Goal: Task Accomplishment & Management: Use online tool/utility

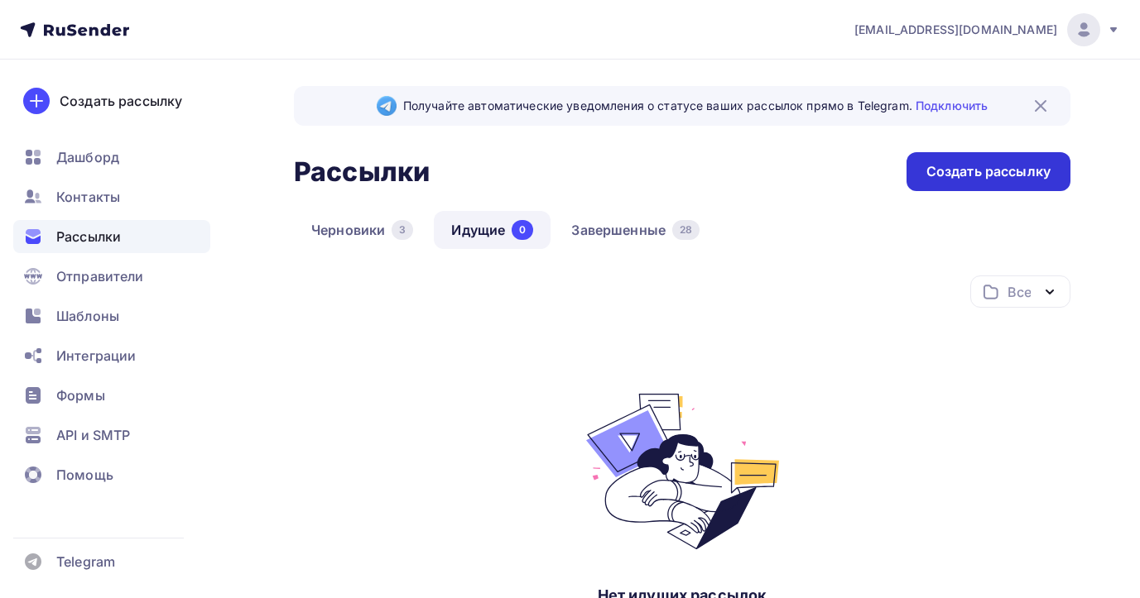
click at [973, 161] on div "Создать рассылку" at bounding box center [988, 171] width 164 height 39
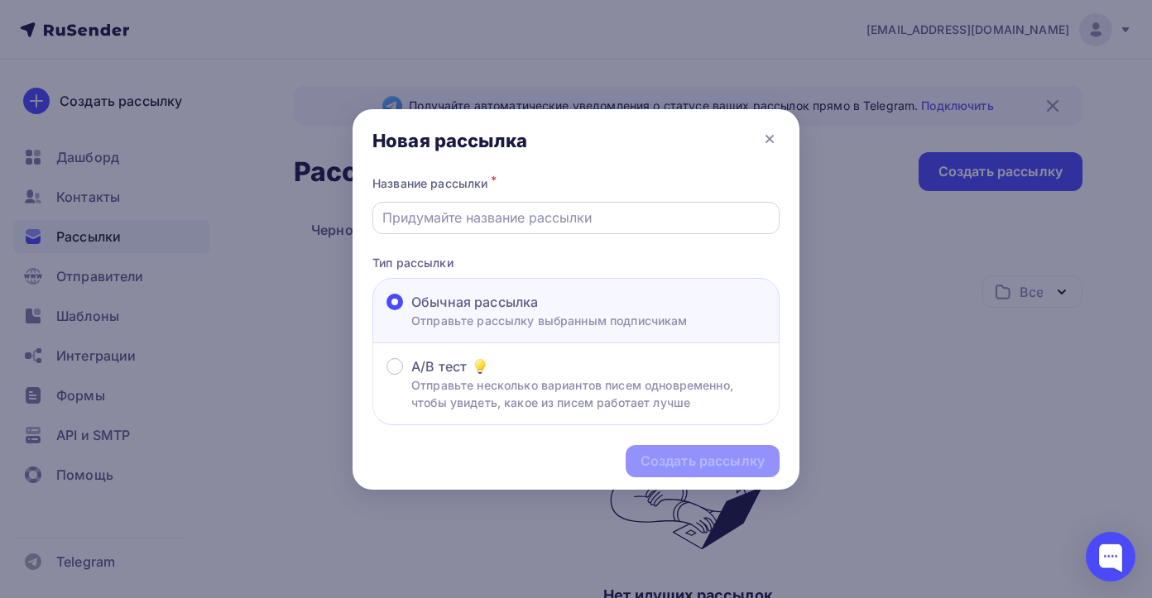
click at [636, 217] on input "text" at bounding box center [576, 218] width 388 height 20
type input "H"
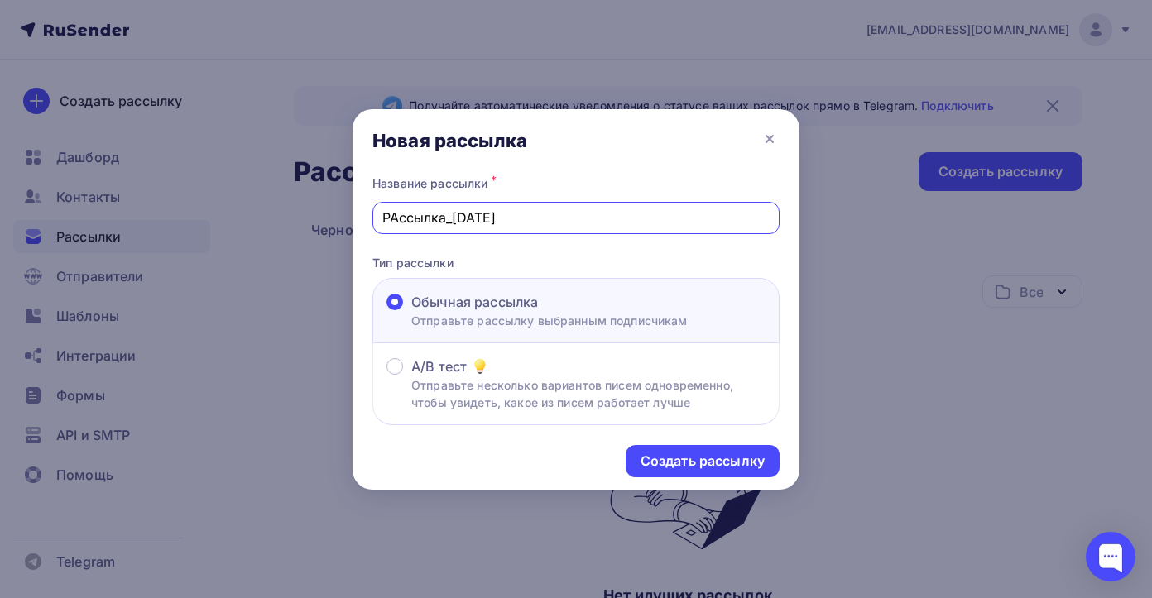
click at [396, 218] on input "РАссылка_01.10.2025" at bounding box center [576, 218] width 388 height 20
type input "Рассылка_01.10.2025"
click at [704, 461] on div "Создать рассылку" at bounding box center [703, 461] width 124 height 19
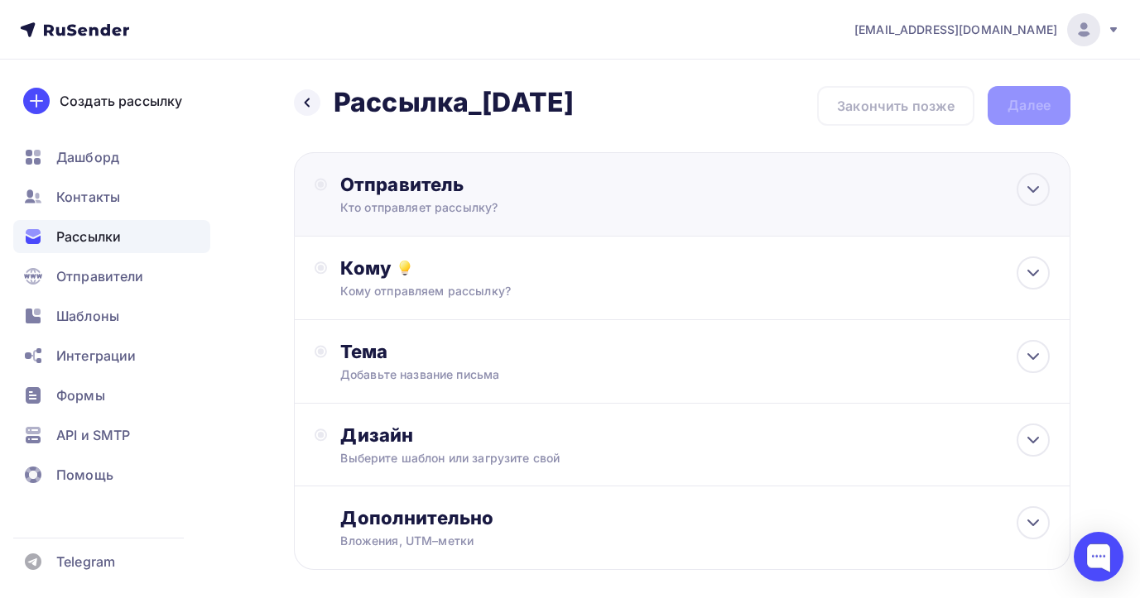
click at [572, 198] on div "Отправитель Кто отправляет рассылку? Email * info@viva-pharma.group info@viva-p…" at bounding box center [519, 194] width 358 height 43
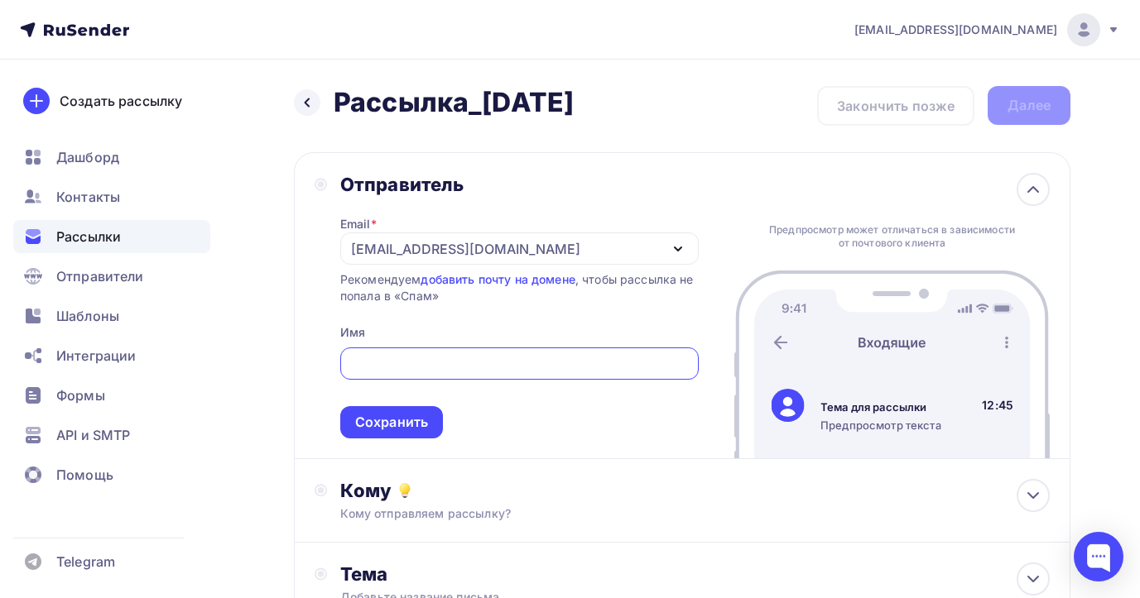
click at [1130, 194] on div "Назад Рассылка_01.10.2025 Рассылка_01.10.2025 Закончить позже Далее Отправитель…" at bounding box center [570, 480] width 1140 height 840
click at [1039, 187] on icon at bounding box center [1033, 190] width 20 height 20
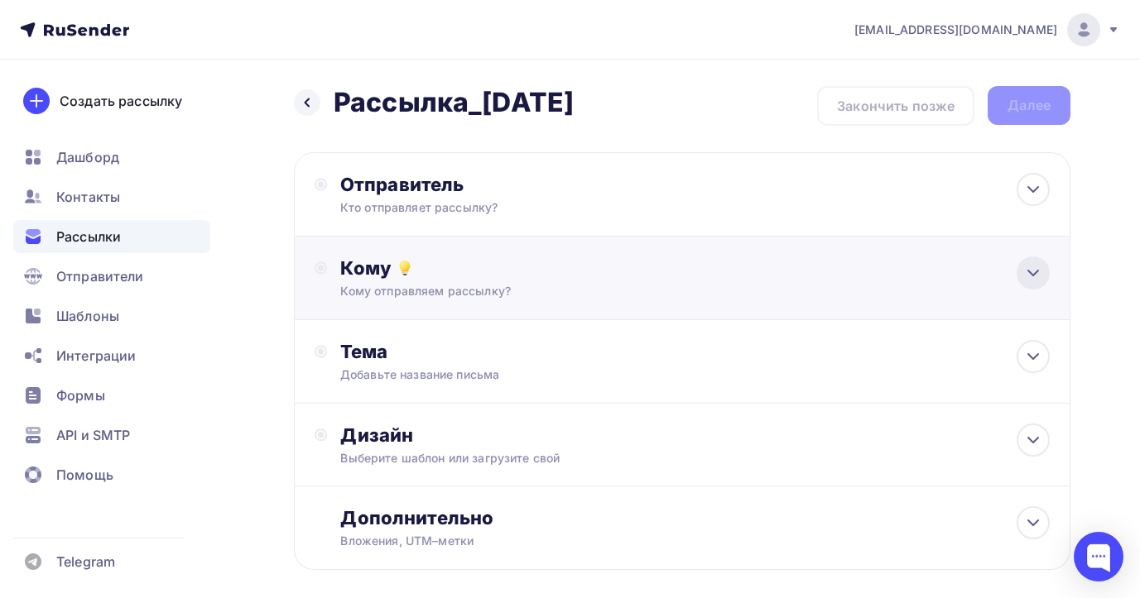
click at [1027, 268] on icon at bounding box center [1033, 273] width 20 height 20
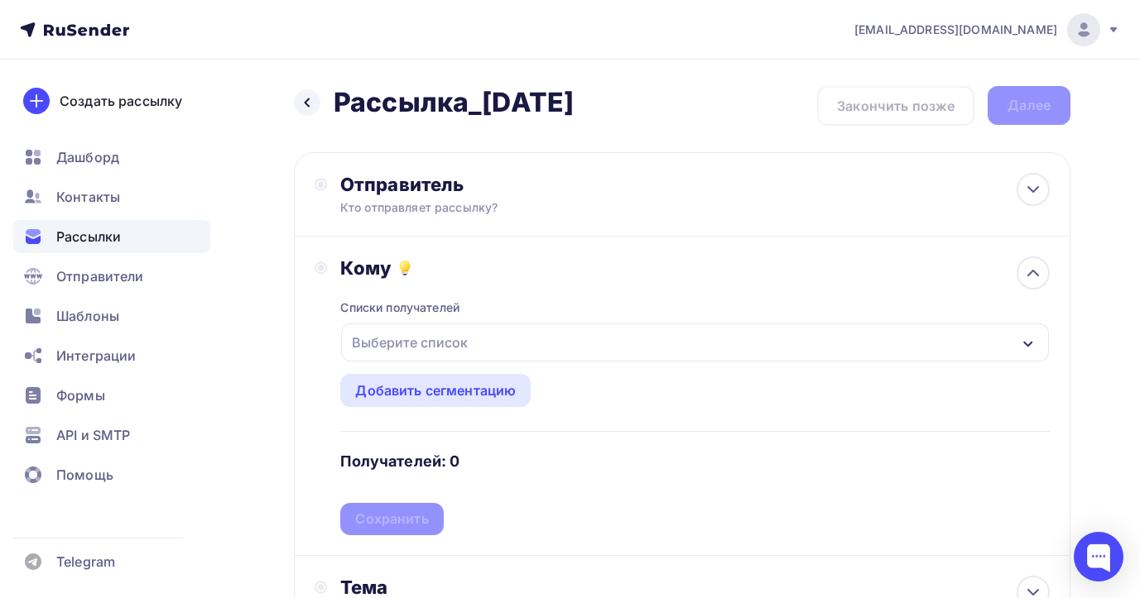
click at [692, 343] on div "Выберите список" at bounding box center [695, 343] width 708 height 38
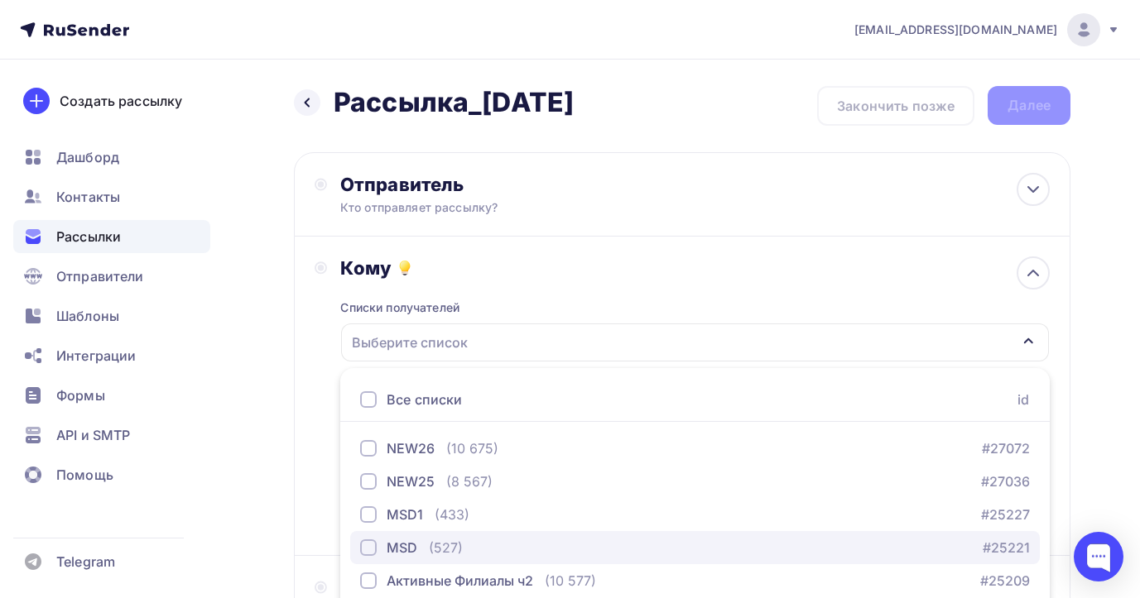
scroll to position [199, 0]
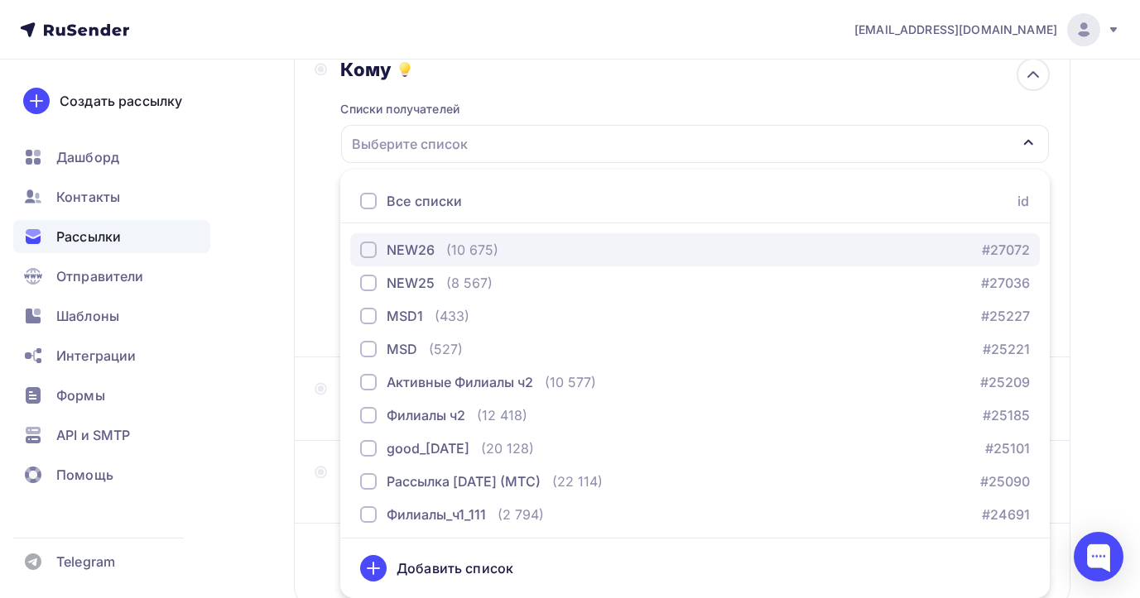
click at [369, 251] on div "button" at bounding box center [368, 250] width 17 height 17
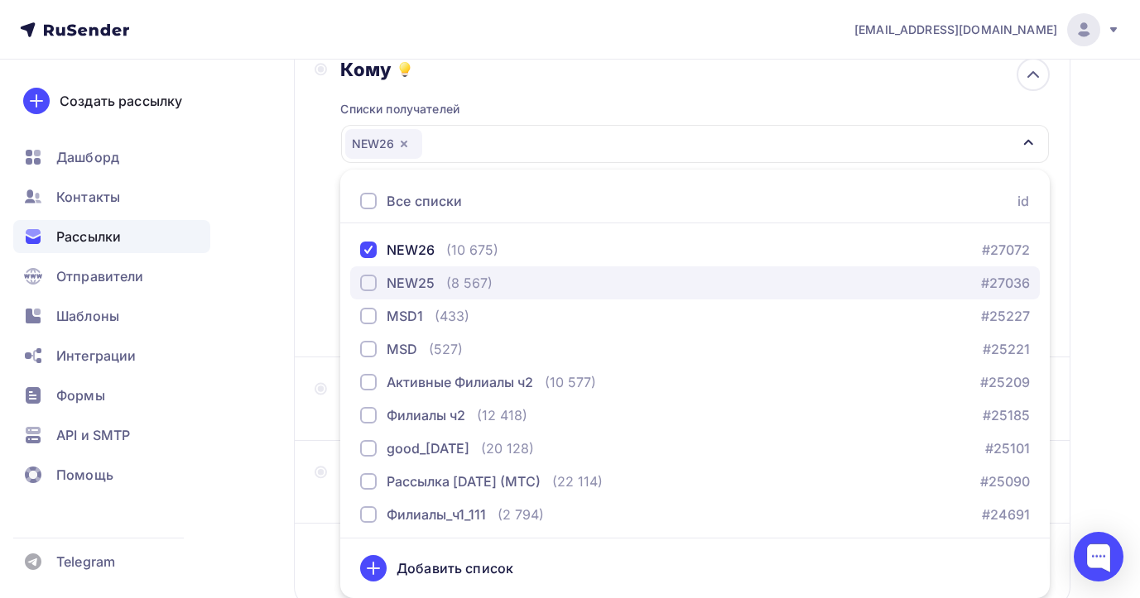
click at [370, 286] on div "button" at bounding box center [368, 283] width 17 height 17
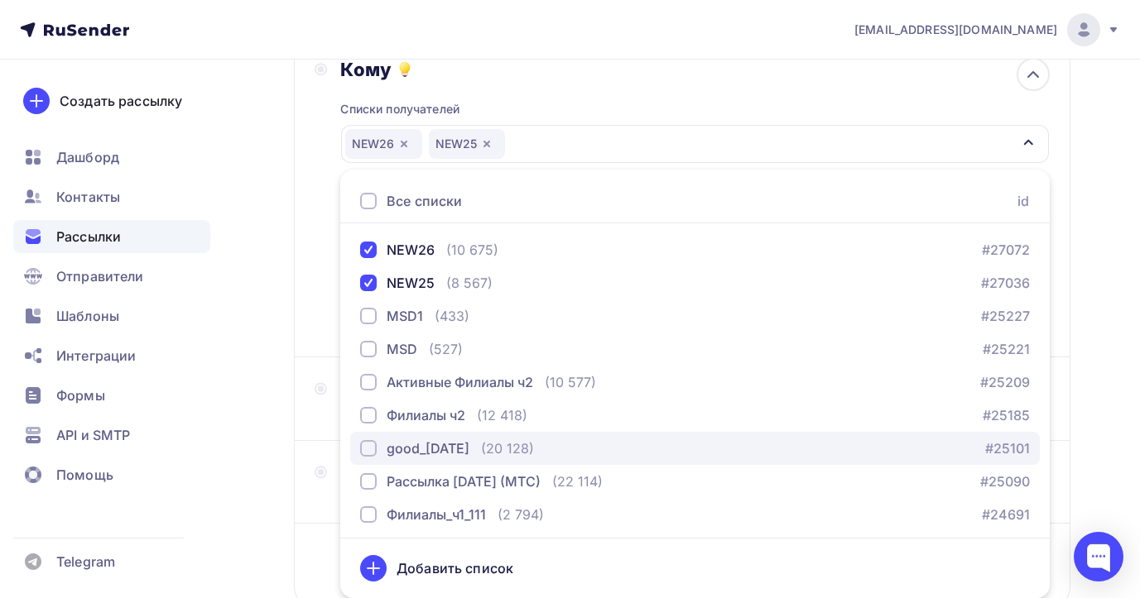
click at [368, 447] on div "button" at bounding box center [368, 448] width 17 height 17
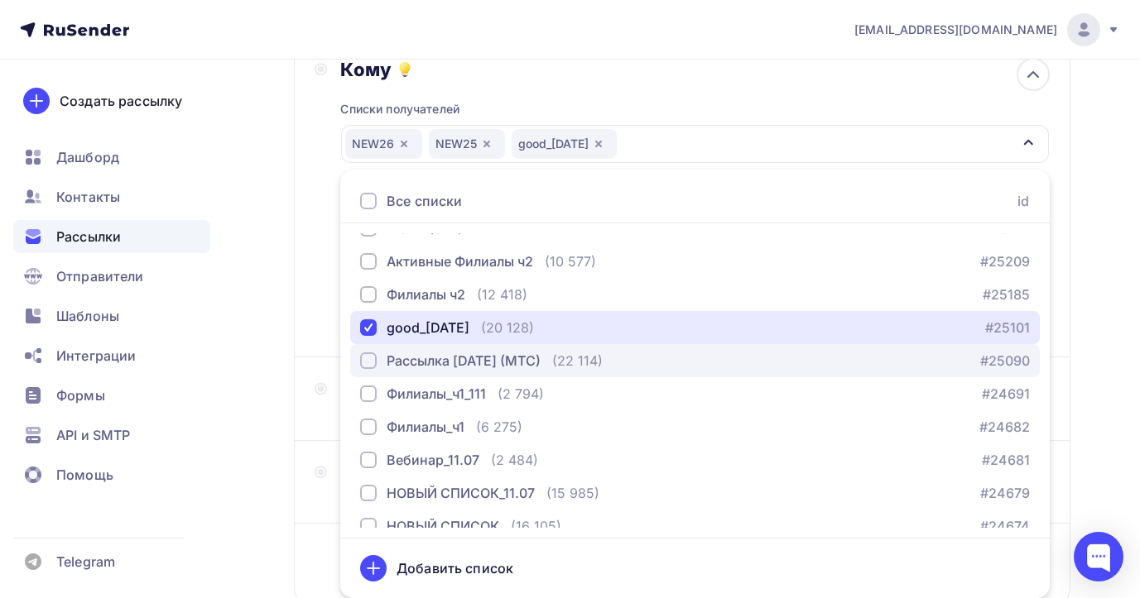
scroll to position [127, 0]
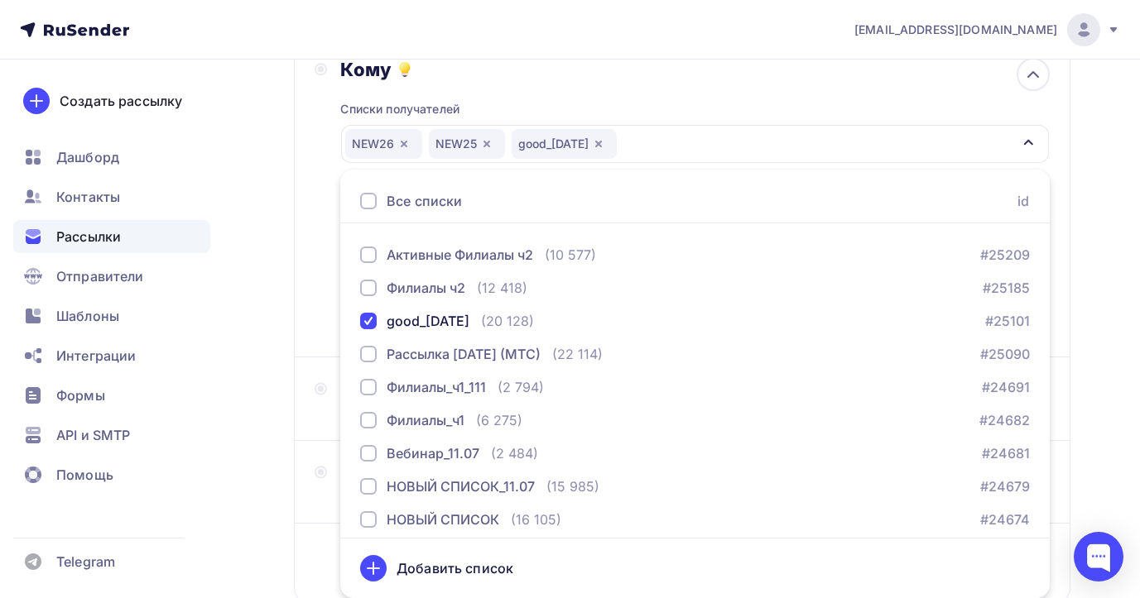
click at [1096, 257] on div "Назад Рассылка_01.10.2025 Рассылка_01.10.2025 Закончить позже Далее Отправитель…" at bounding box center [570, 287] width 1140 height 853
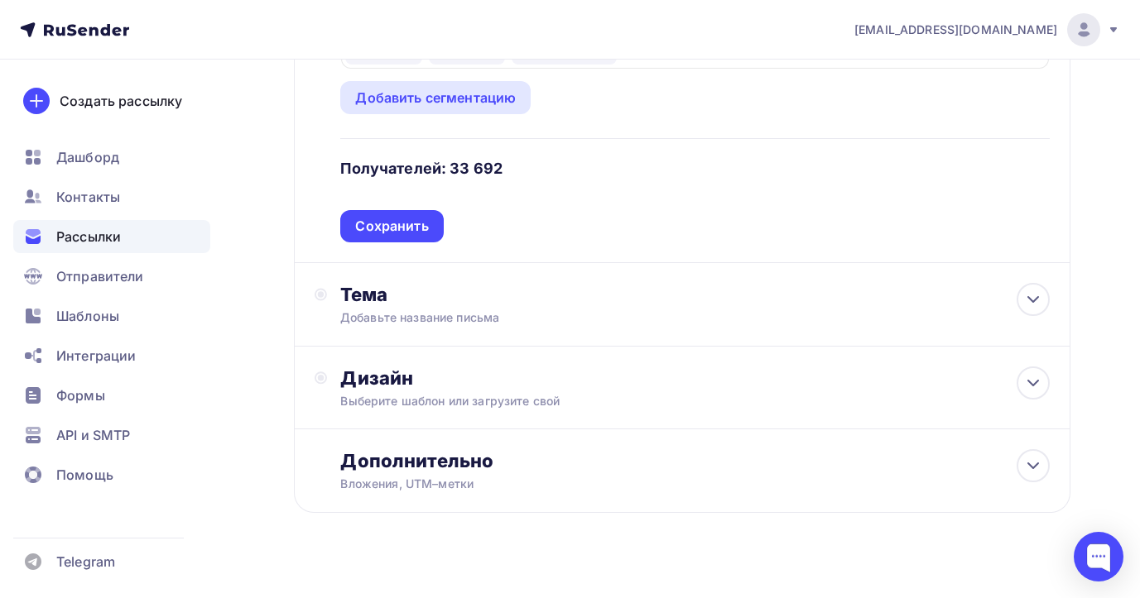
scroll to position [314, 0]
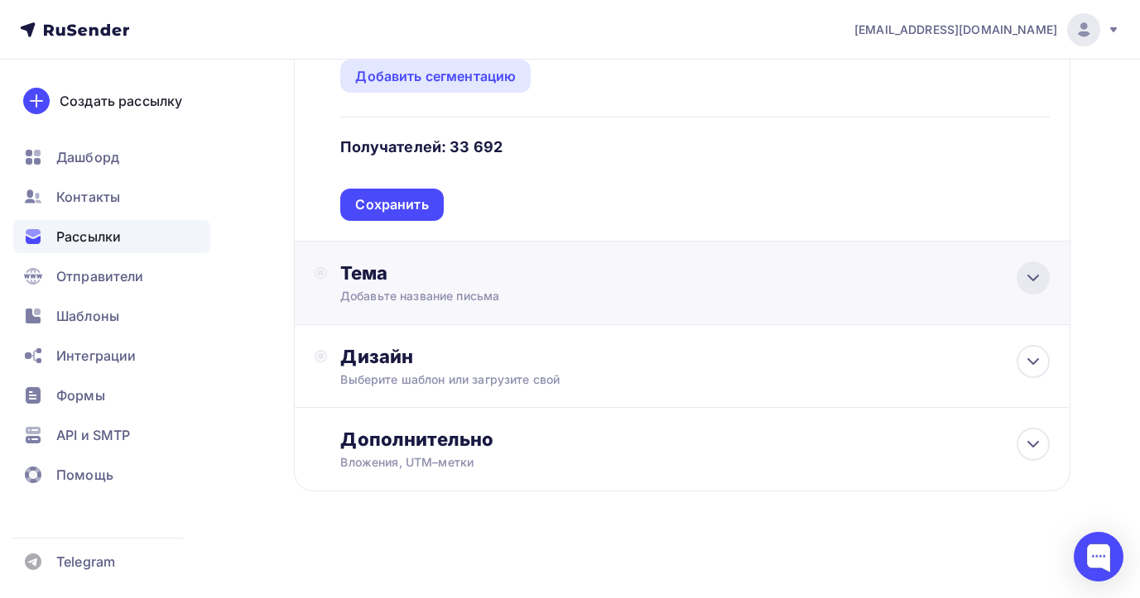
click at [1030, 282] on icon at bounding box center [1033, 278] width 20 height 20
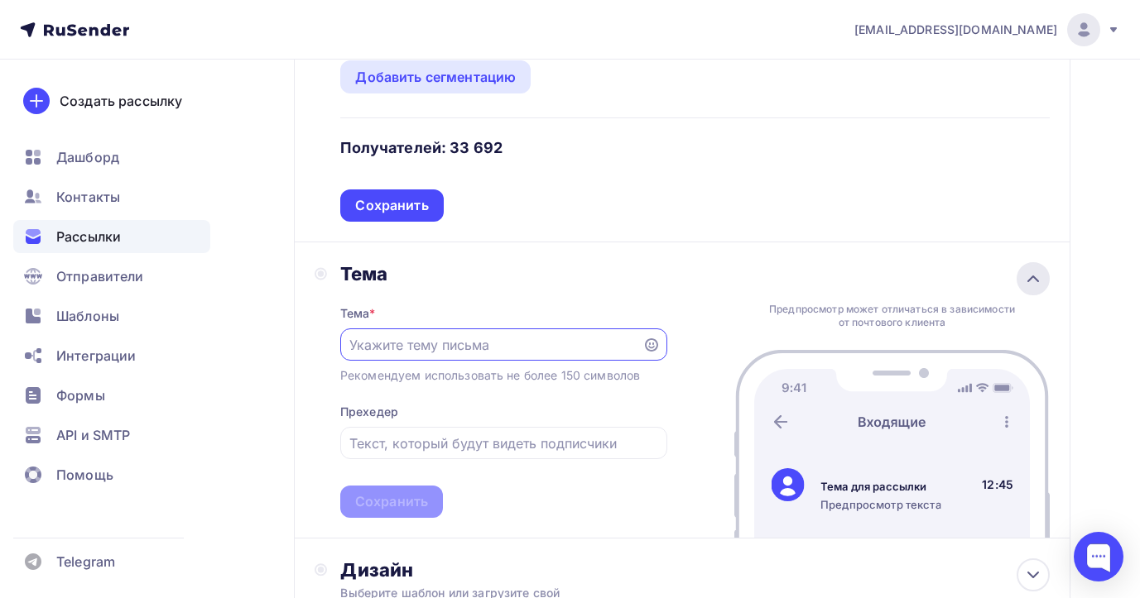
scroll to position [0, 0]
click at [478, 353] on input "text" at bounding box center [490, 345] width 283 height 20
paste input "VIVA PHARMA GROUP ПРИГЛАШАЕТ К СОТРУДНИЧЕСТВУ"
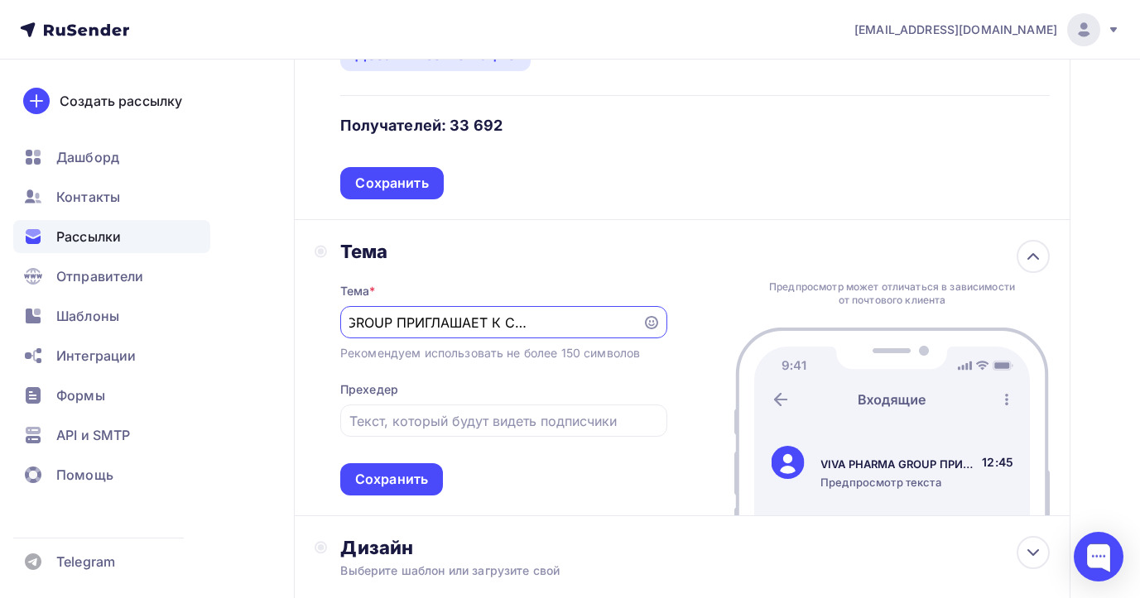
scroll to position [342, 0]
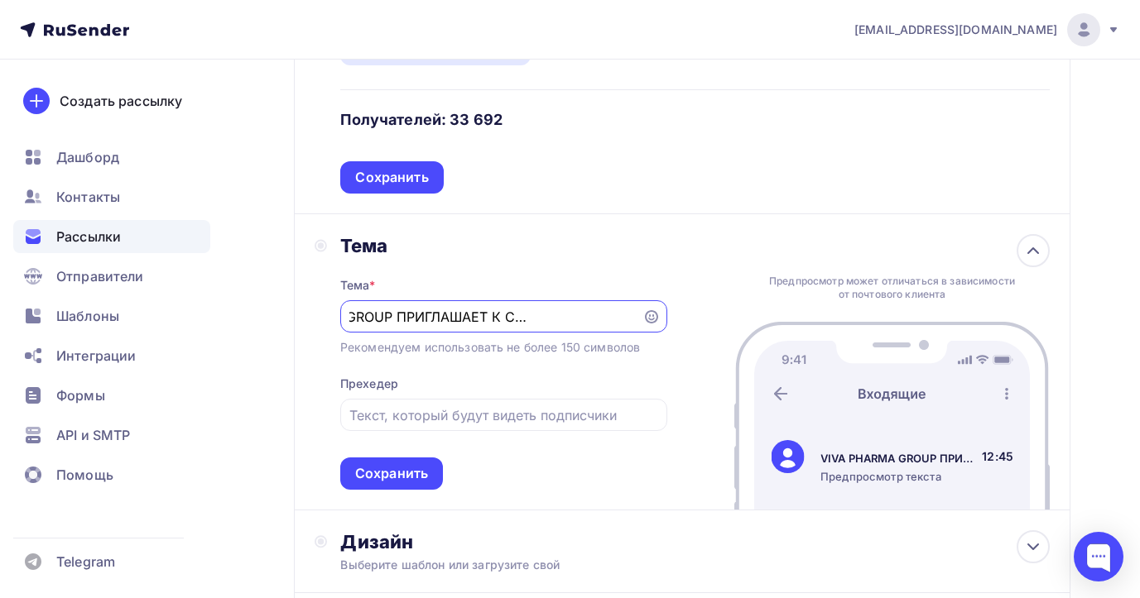
type input "VIVA PHARMA GROUP ПРИГЛАШАЕТ К СОТРУДНИЧЕСТВУ"
click at [540, 420] on input "text" at bounding box center [503, 416] width 308 height 20
paste input "НОВИНКИ КОСМЕТОЛОГИИ!!!"
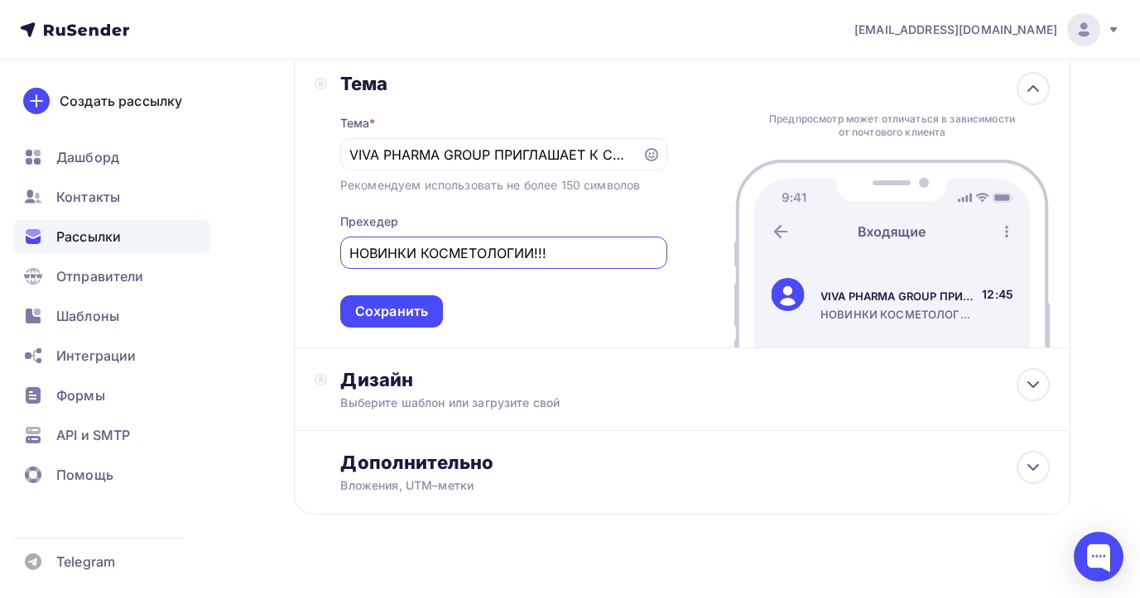
scroll to position [510, 0]
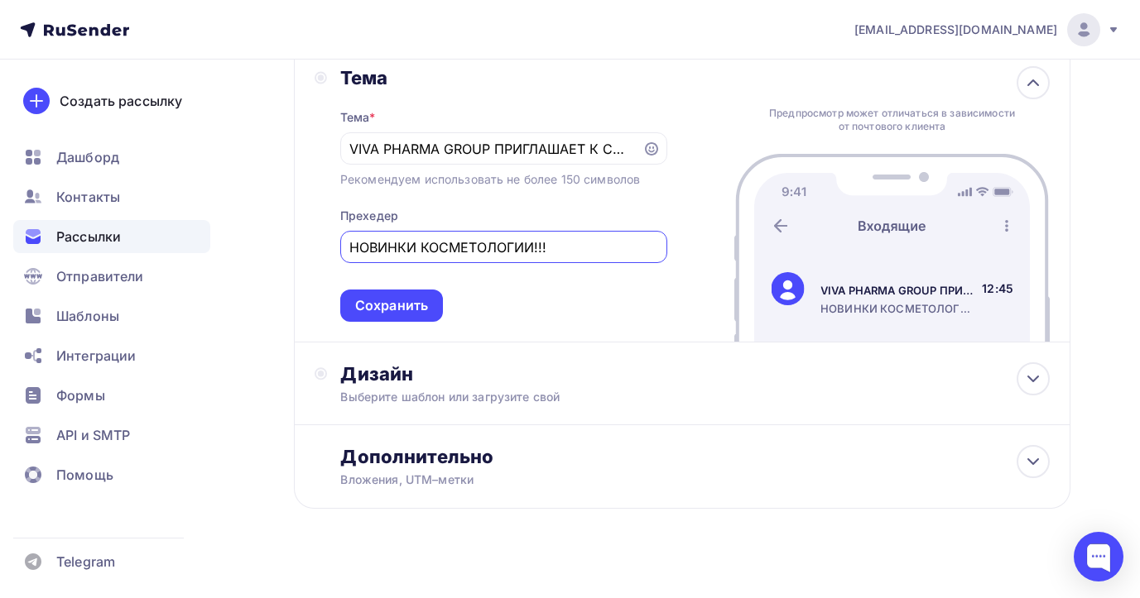
type input "НОВИНКИ КОСМЕТОЛОГИИ!!!"
click at [484, 399] on div "Выберите шаблон или загрузите свой" at bounding box center [659, 397] width 638 height 17
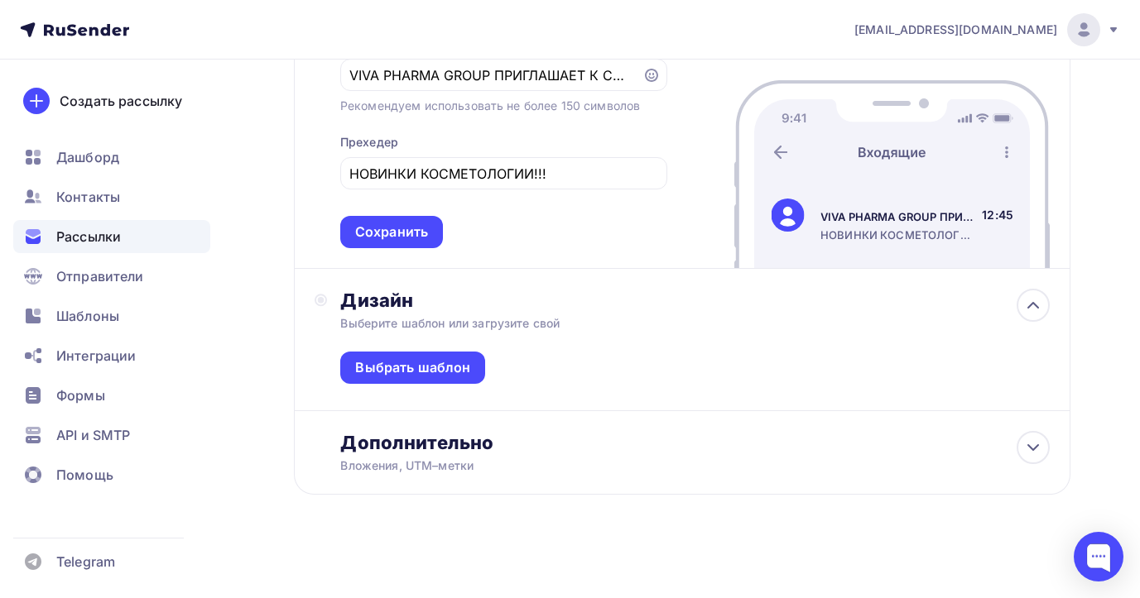
scroll to position [587, 0]
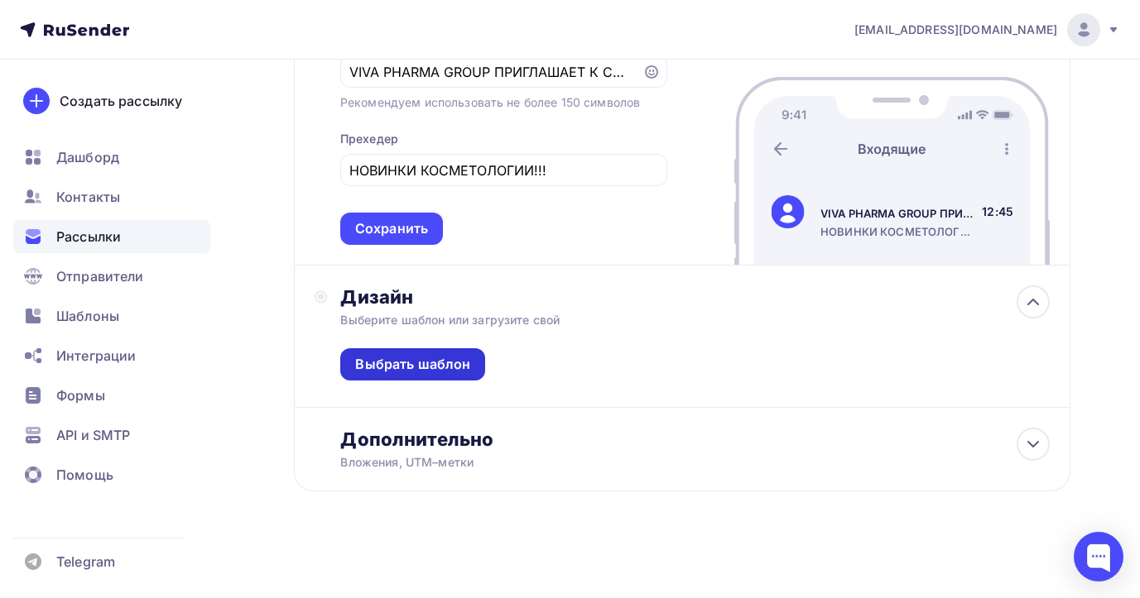
click at [413, 367] on div "Выбрать шаблон" at bounding box center [412, 364] width 115 height 19
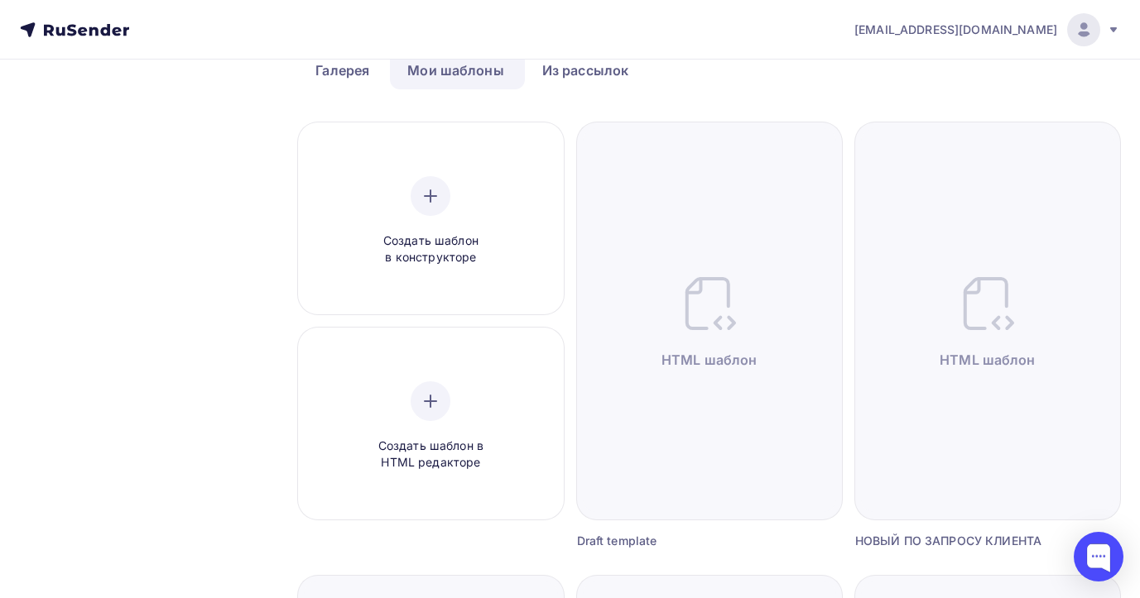
scroll to position [90, 0]
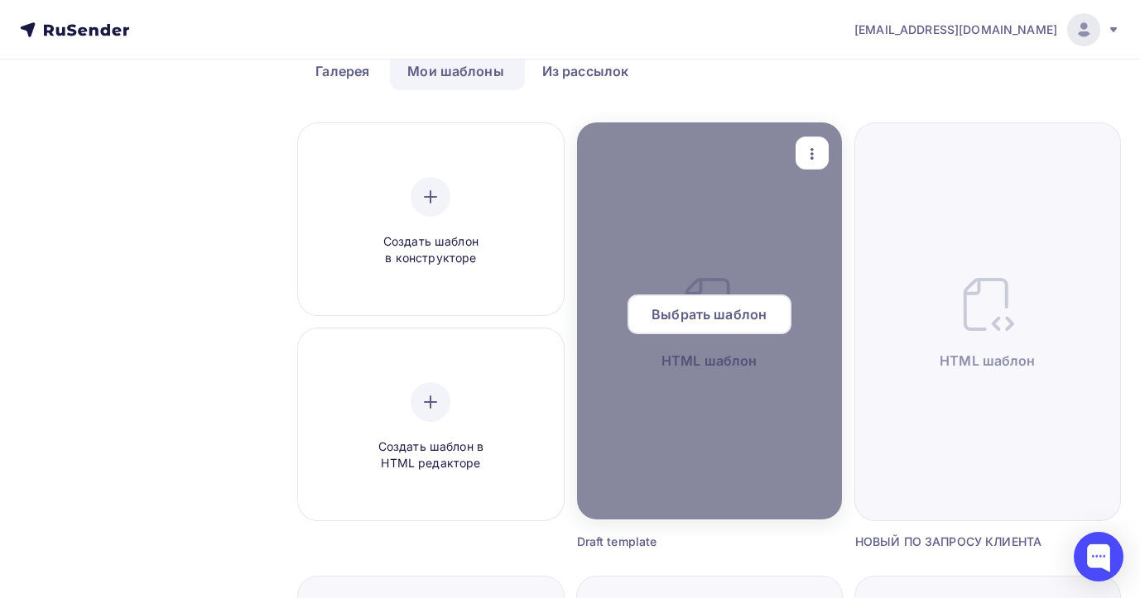
click at [746, 347] on div "Выбрать шаблон" at bounding box center [709, 321] width 265 height 53
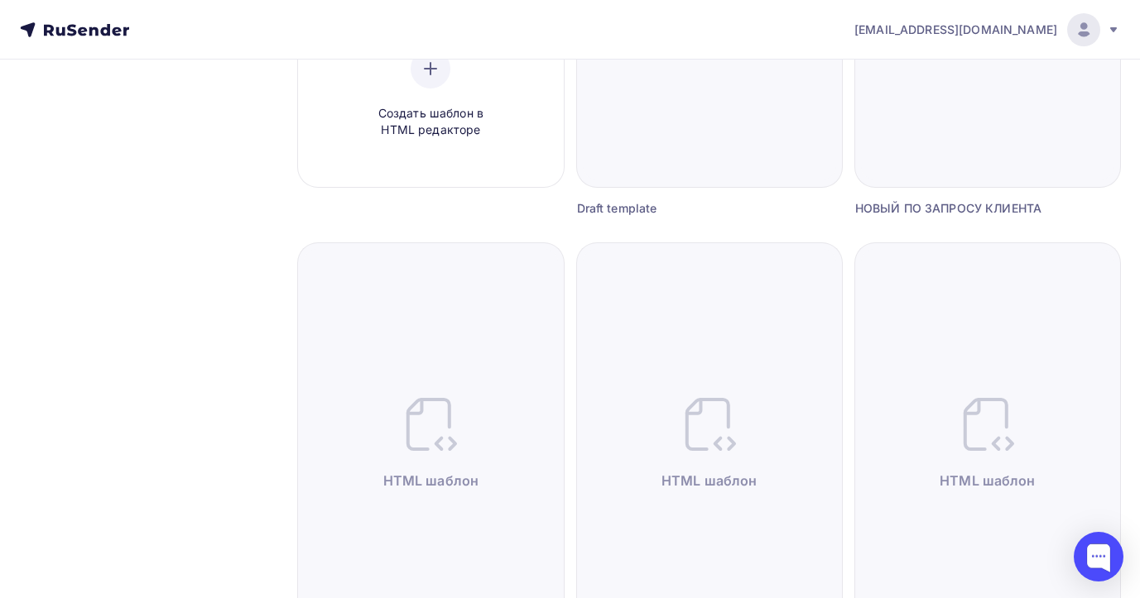
scroll to position [0, 0]
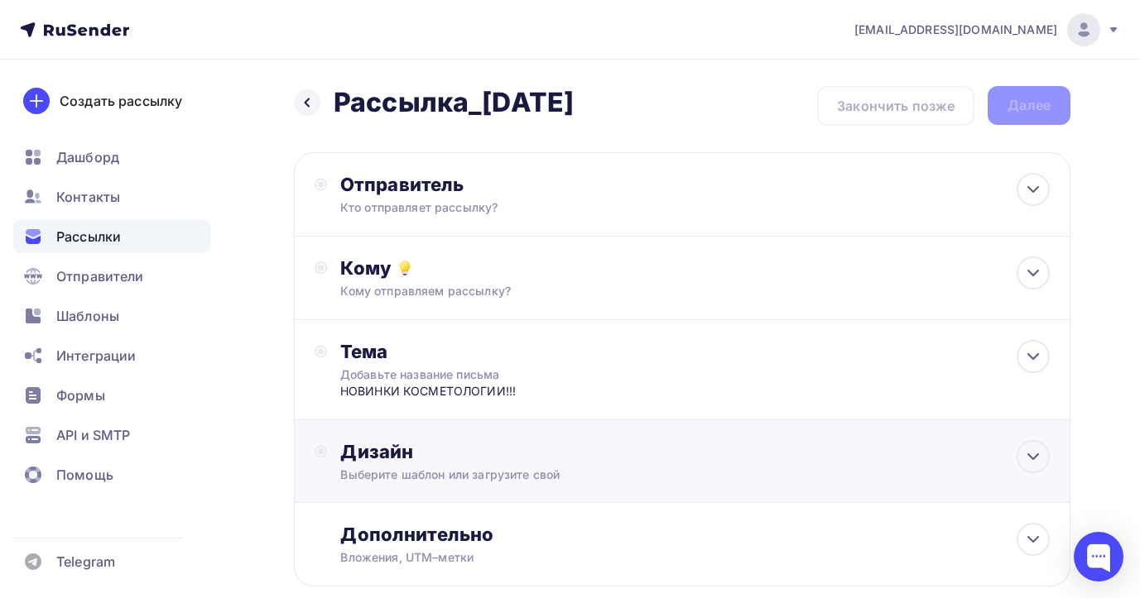
click at [505, 472] on div "Выберите шаблон или загрузите свой" at bounding box center [659, 475] width 638 height 17
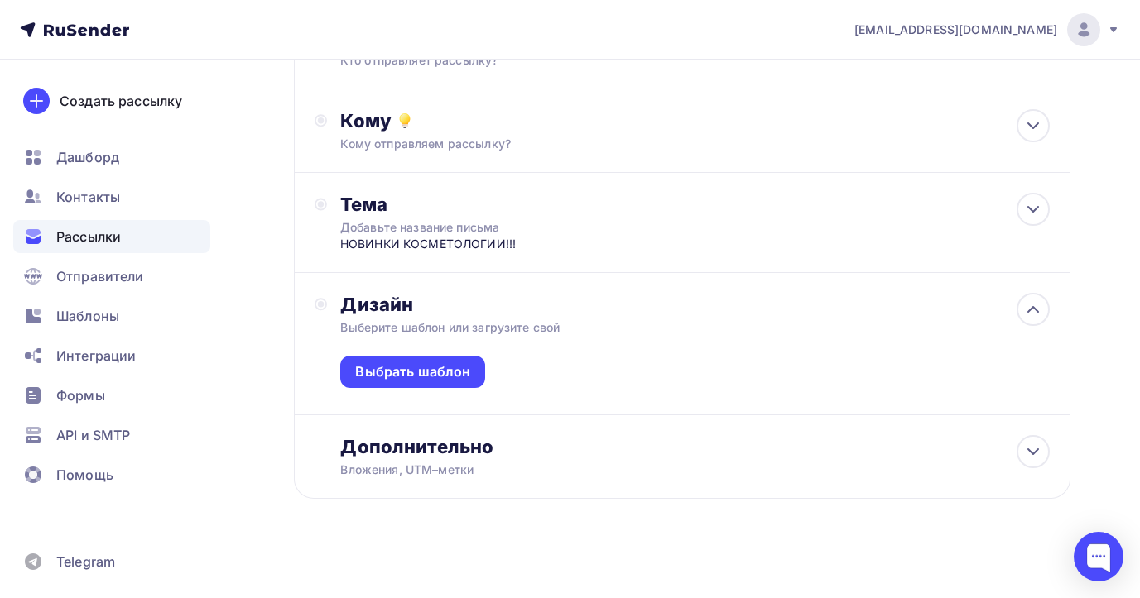
scroll to position [155, 0]
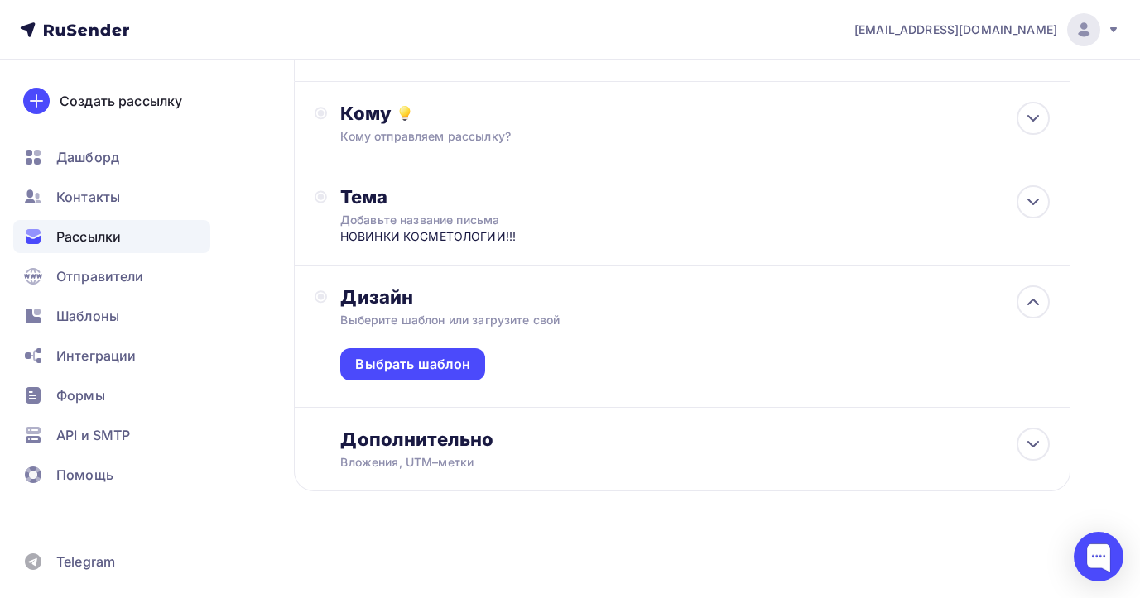
click at [922, 334] on div "Выбрать шаблон" at bounding box center [694, 368] width 709 height 79
click at [363, 298] on div "Дизайн" at bounding box center [694, 297] width 709 height 23
click at [641, 127] on div "Кому Кому отправляем рассылку? Списки получателей NEW26 NEW25 good_24.07.25 Все…" at bounding box center [694, 123] width 709 height 43
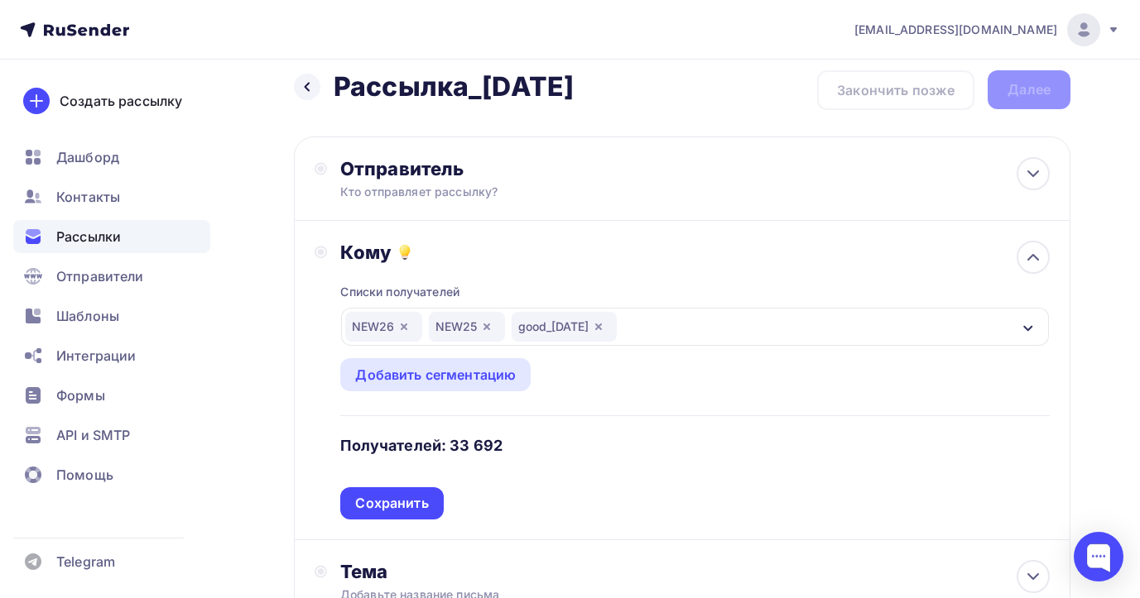
scroll to position [0, 0]
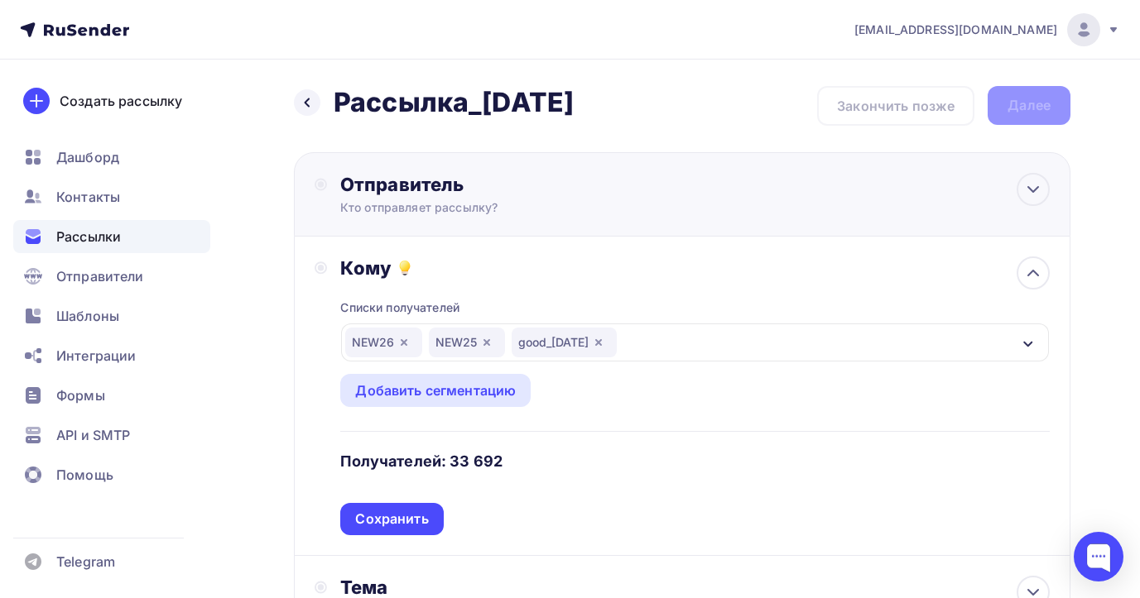
click at [393, 198] on div "Отправитель Кто отправляет рассылку? Email * info@viva-pharma.group info@viva-p…" at bounding box center [519, 194] width 358 height 43
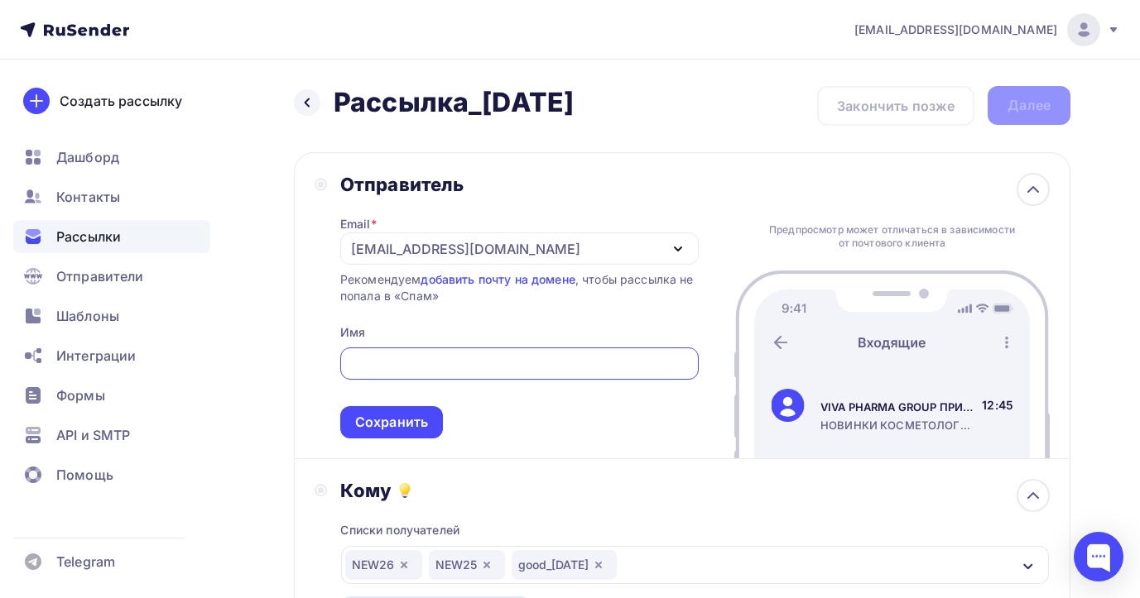
click at [432, 367] on input "text" at bounding box center [518, 364] width 339 height 20
paste input "Команда Viva Pharma Group"
type input "Команда Viva Pharma Group"
click at [362, 420] on div "Сохранить" at bounding box center [391, 422] width 73 height 19
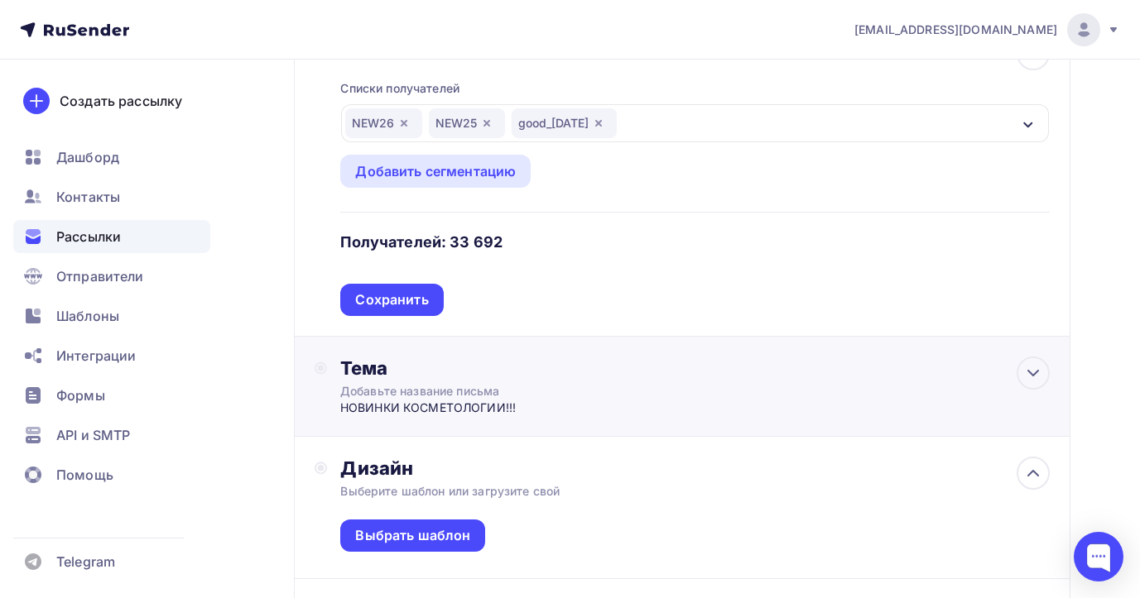
scroll to position [234, 0]
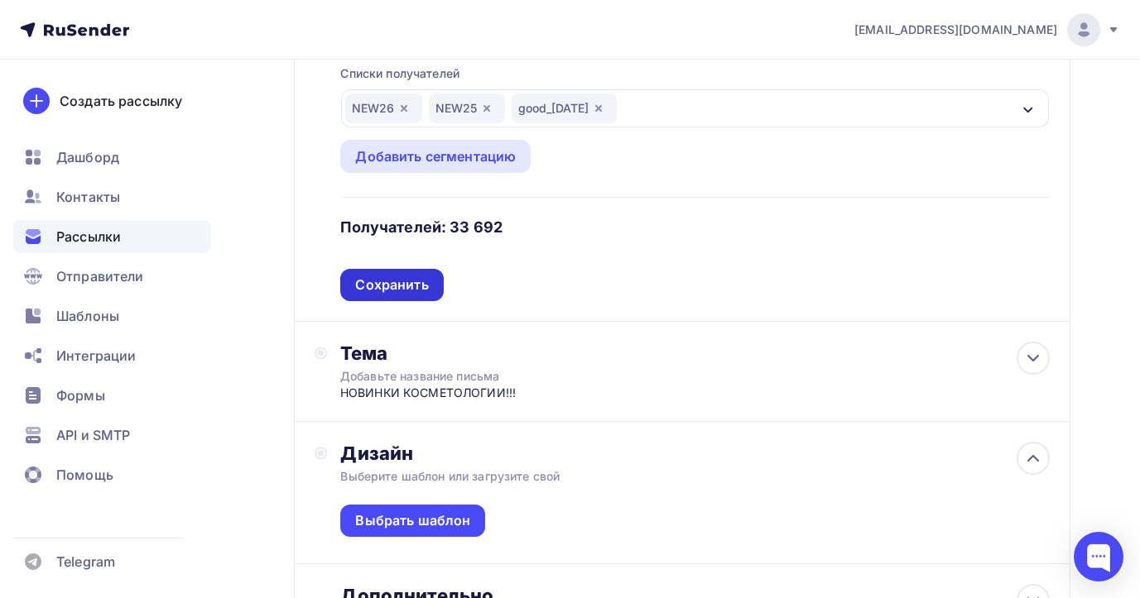
click at [420, 290] on div "Сохранить" at bounding box center [391, 285] width 73 height 19
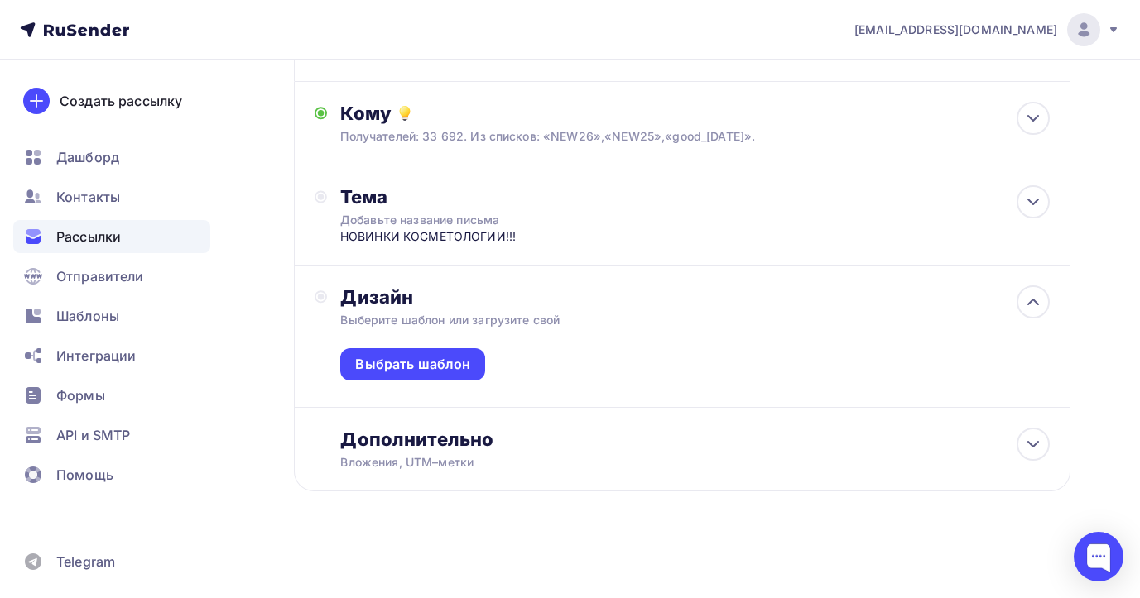
scroll to position [155, 0]
click at [1030, 444] on icon at bounding box center [1033, 444] width 20 height 20
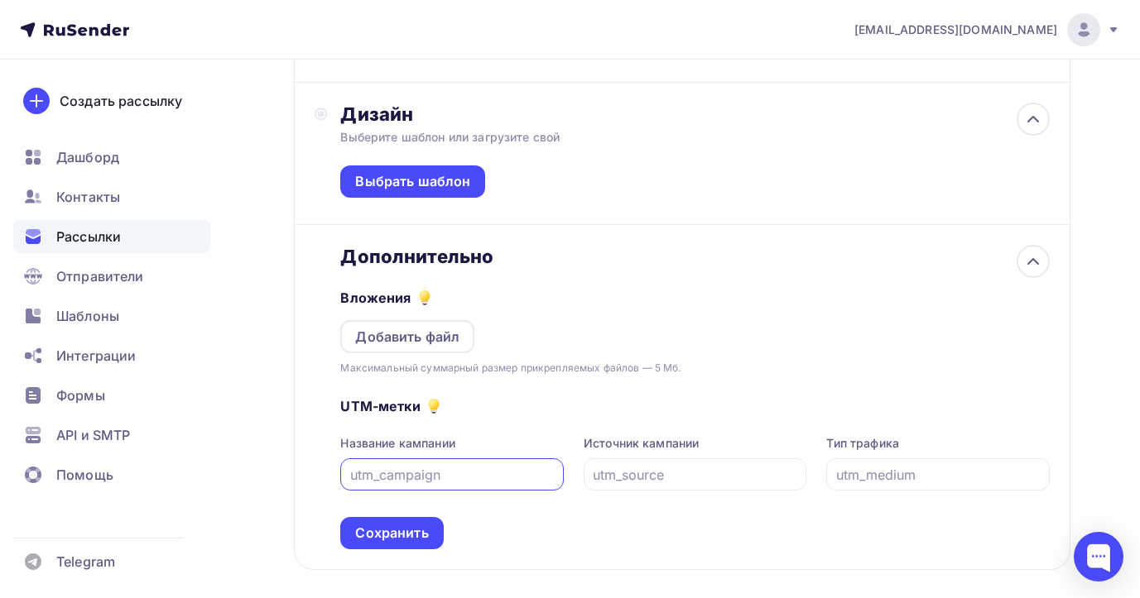
scroll to position [329, 0]
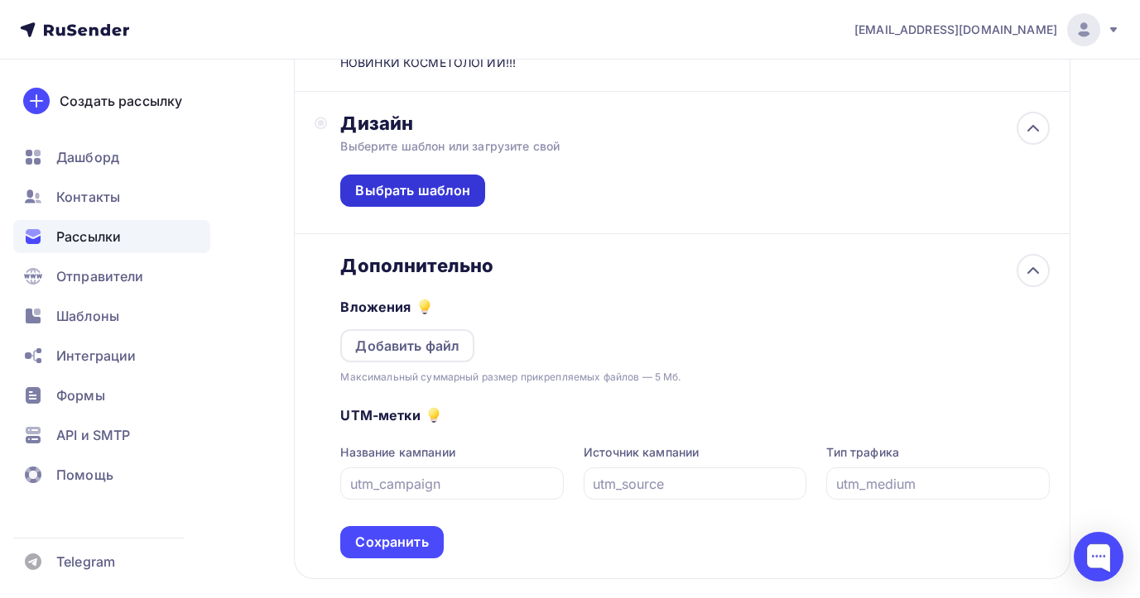
click at [417, 185] on div "Выбрать шаблон" at bounding box center [412, 190] width 115 height 19
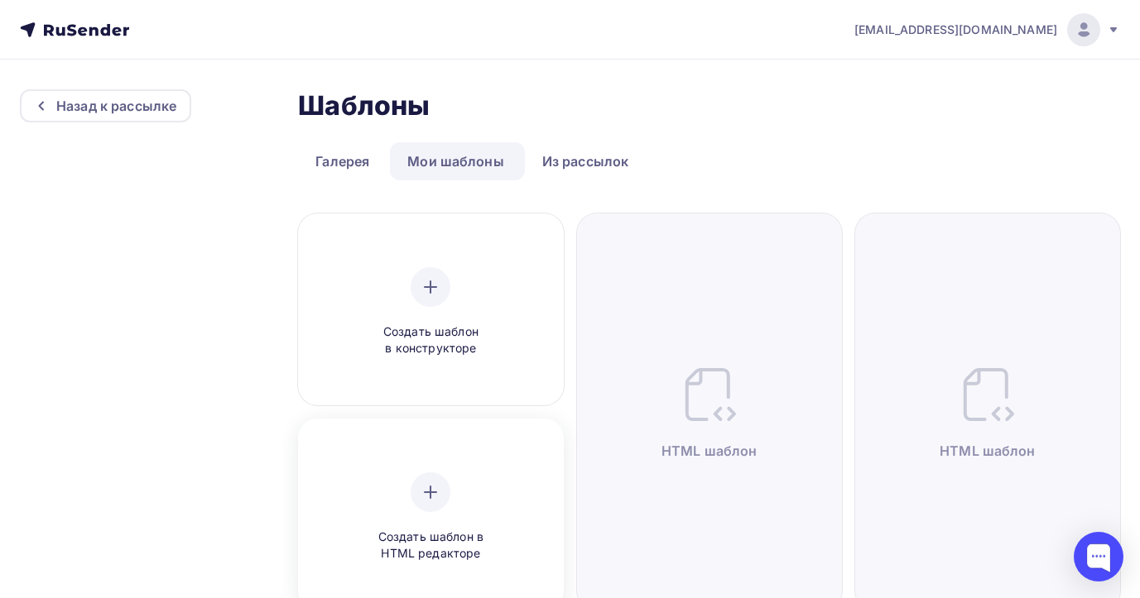
click at [433, 496] on icon at bounding box center [430, 492] width 20 height 20
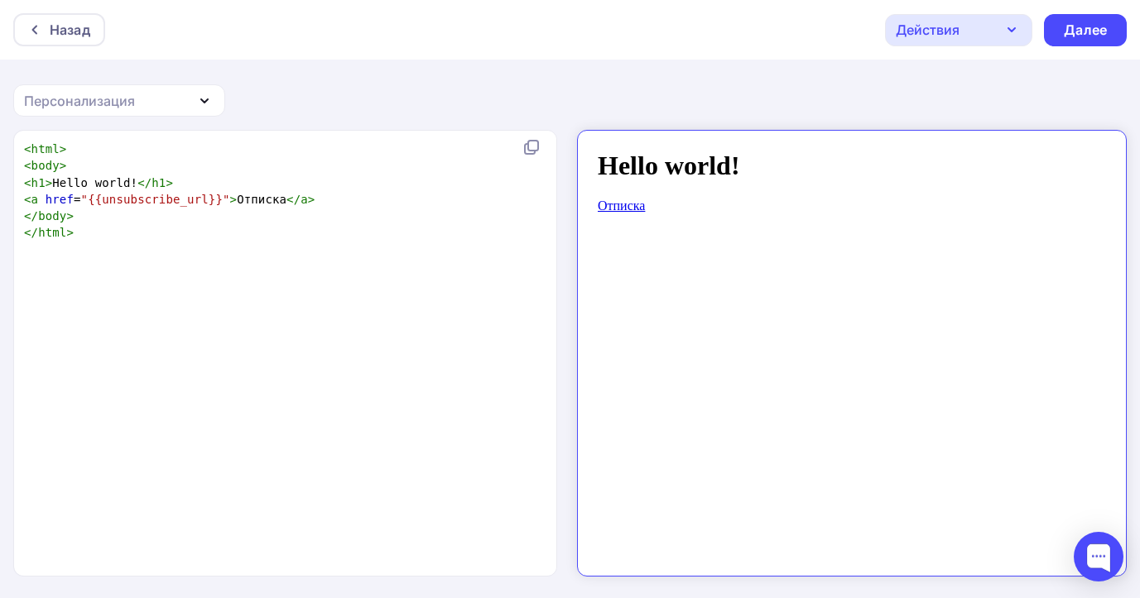
scroll to position [6, 0]
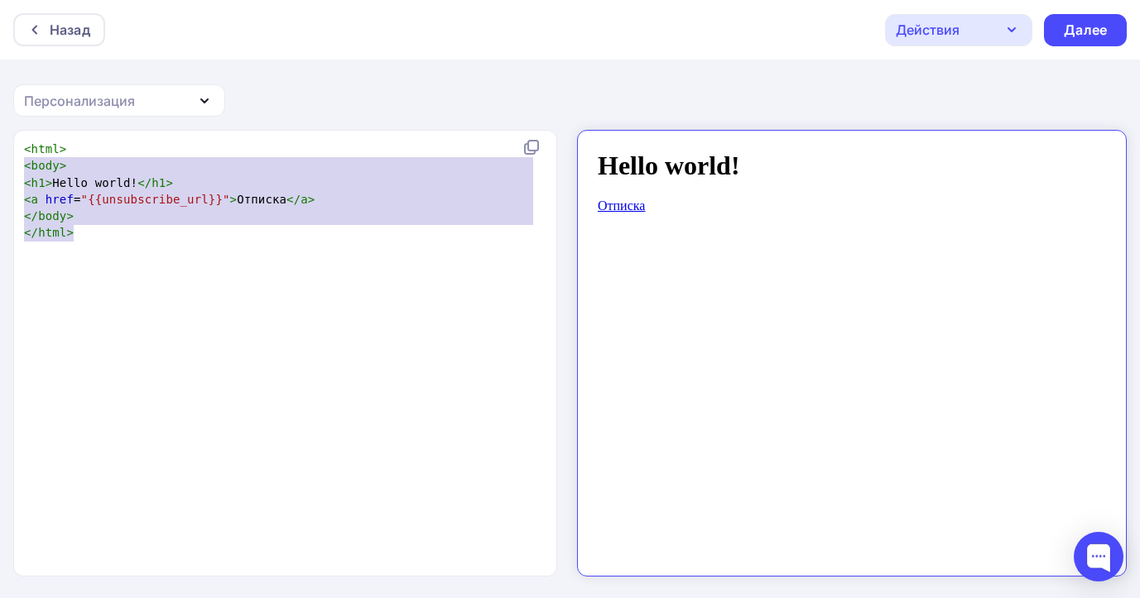
type textarea "<html> <body> <h1>Hello world!</h1> <a href="{{unsubscribe_url}}">Отписка</a> <…"
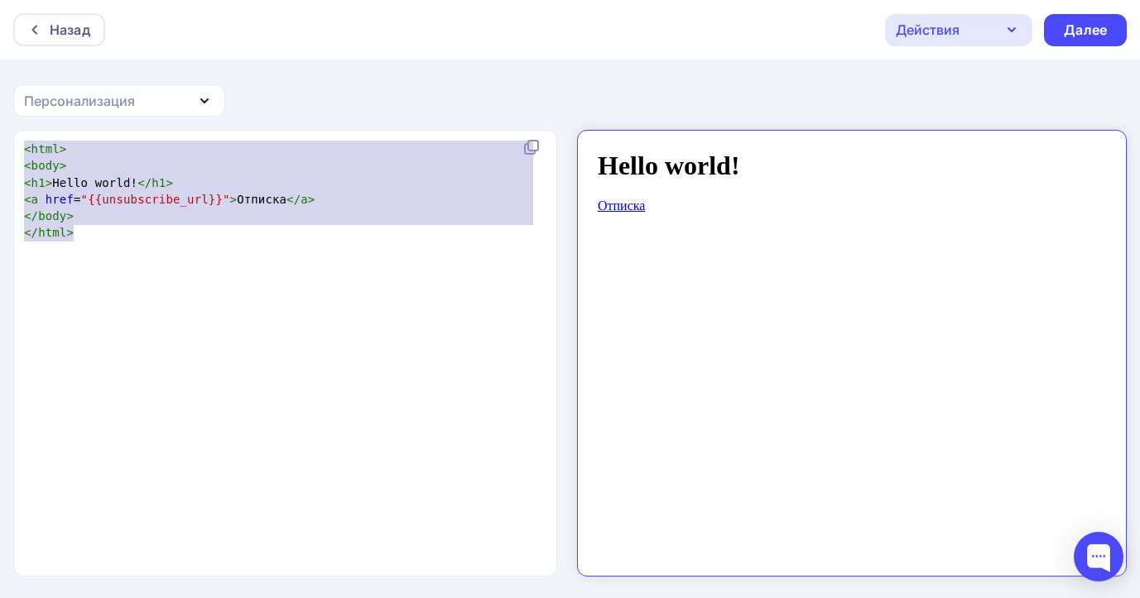
drag, startPoint x: 136, startPoint y: 233, endPoint x: 18, endPoint y: 150, distance: 143.7
click at [18, 151] on div "<html> <body> <h1>Hello world!</h1> <a href="{{unsubscribe_url}}">Отписка</a> <…" at bounding box center [286, 353] width 544 height 445
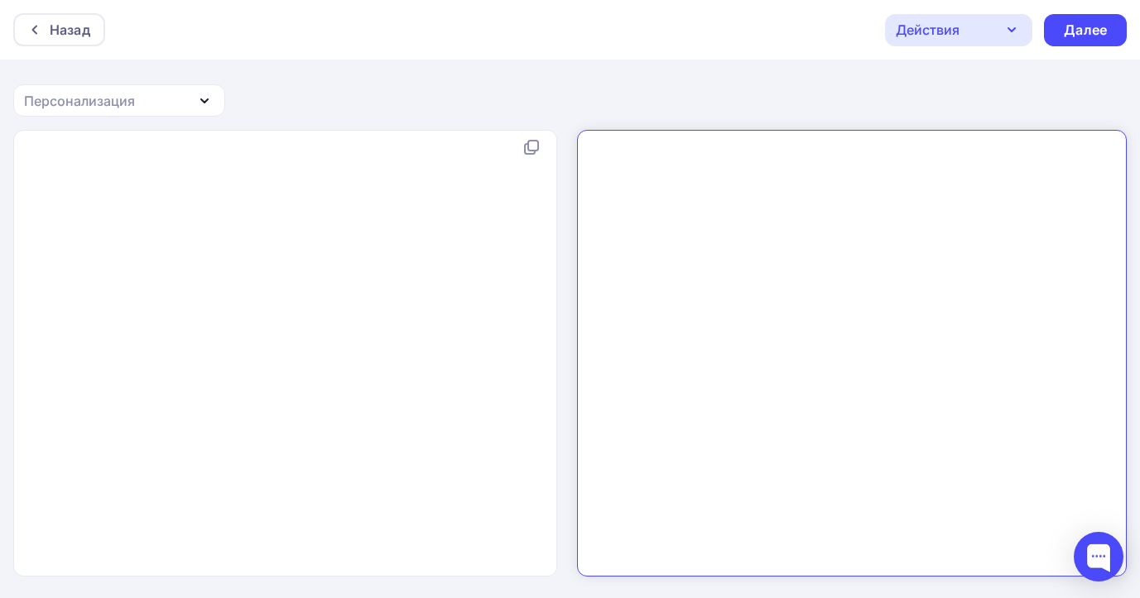
paste textarea "Команда Viva Pharma Group"
type textarea "Ко"
drag, startPoint x: 215, startPoint y: 138, endPoint x: 11, endPoint y: 140, distance: 204.4
click at [8, 142] on div "x Команда Viva Pharma Group" at bounding box center [570, 365] width 1140 height 470
type textarea "Команда Viva Pharma Group"
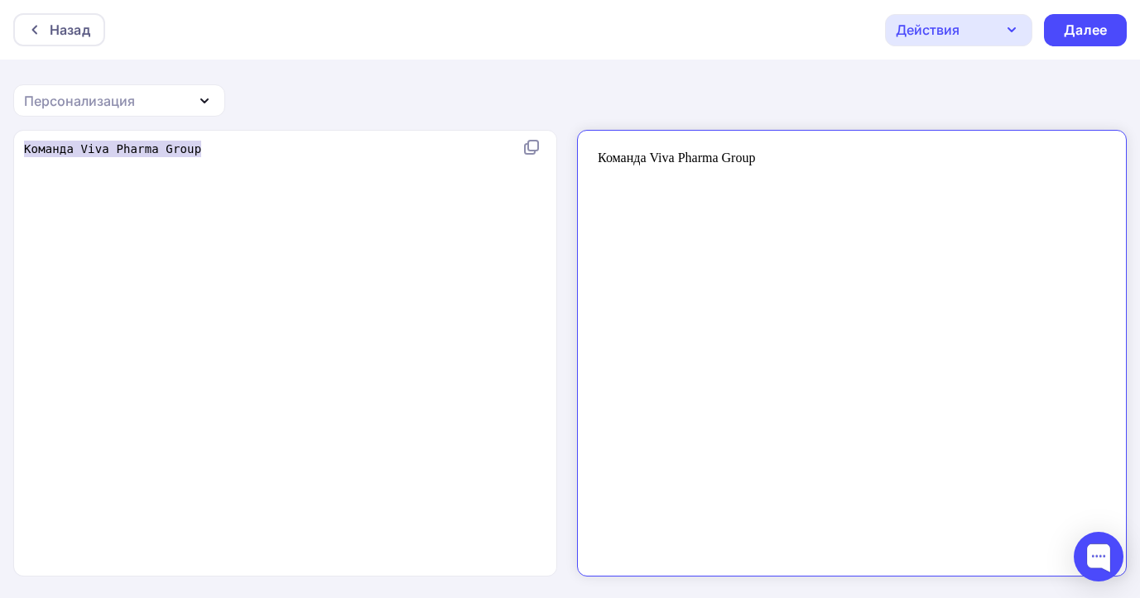
drag, startPoint x: 208, startPoint y: 156, endPoint x: 33, endPoint y: 139, distance: 175.4
click at [31, 141] on pre "Команда Viva Pharma Group" at bounding box center [288, 149] width 535 height 17
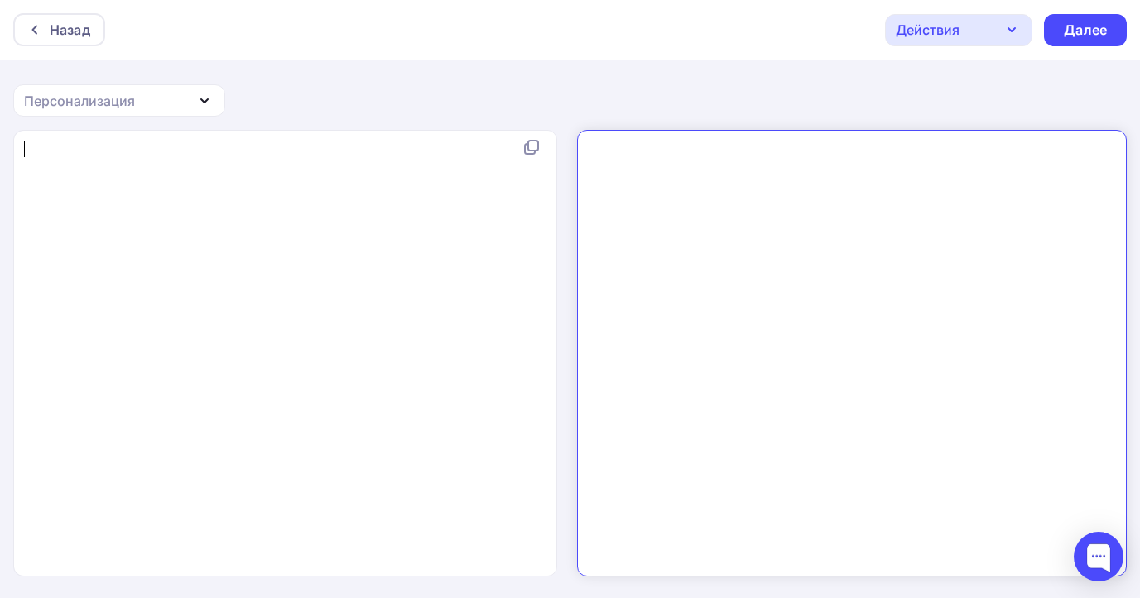
scroll to position [2, 0]
type textarea "​"
click at [50, 267] on div "x ​" at bounding box center [303, 372] width 564 height 473
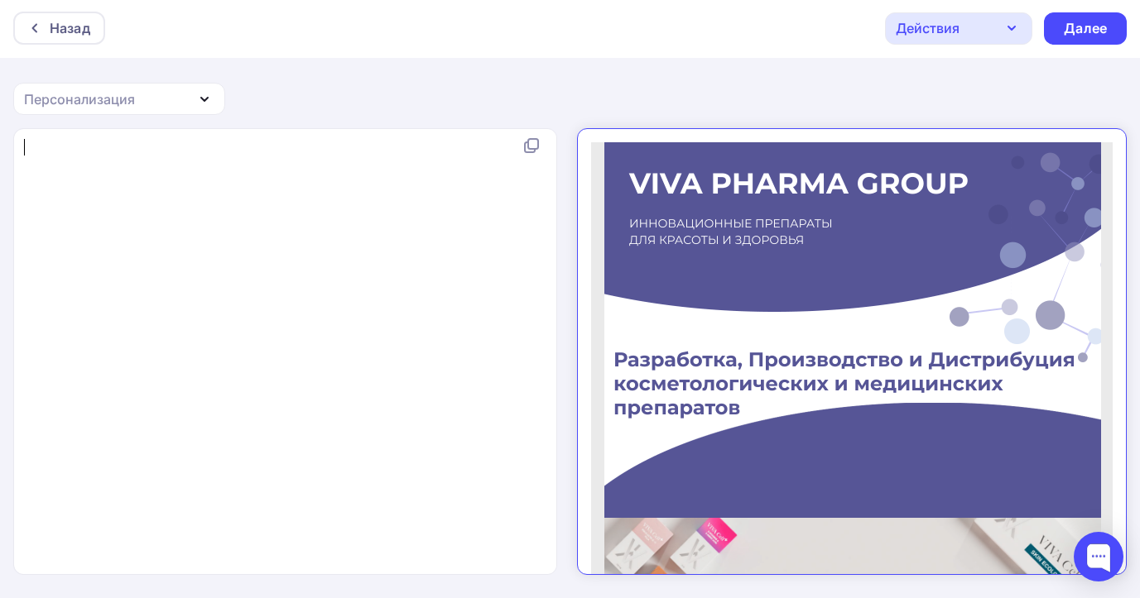
type textarea "<!DOCTYPE html PUBLIC "-//W3C//DTD XHTML 1.0 Transitional //EN" "http://www.w3.…"
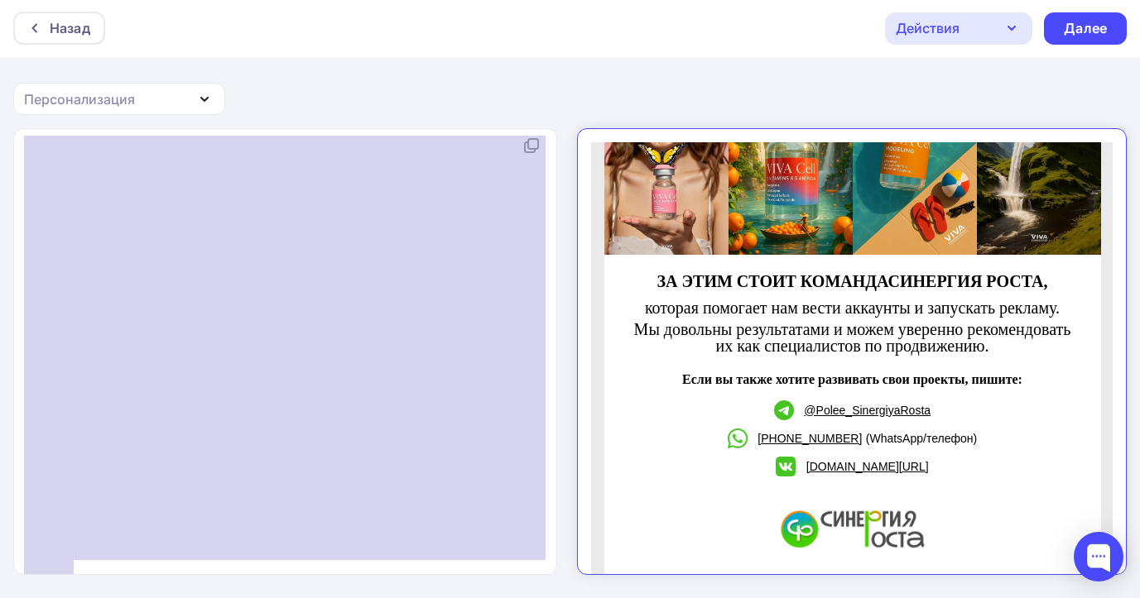
scroll to position [3737, 0]
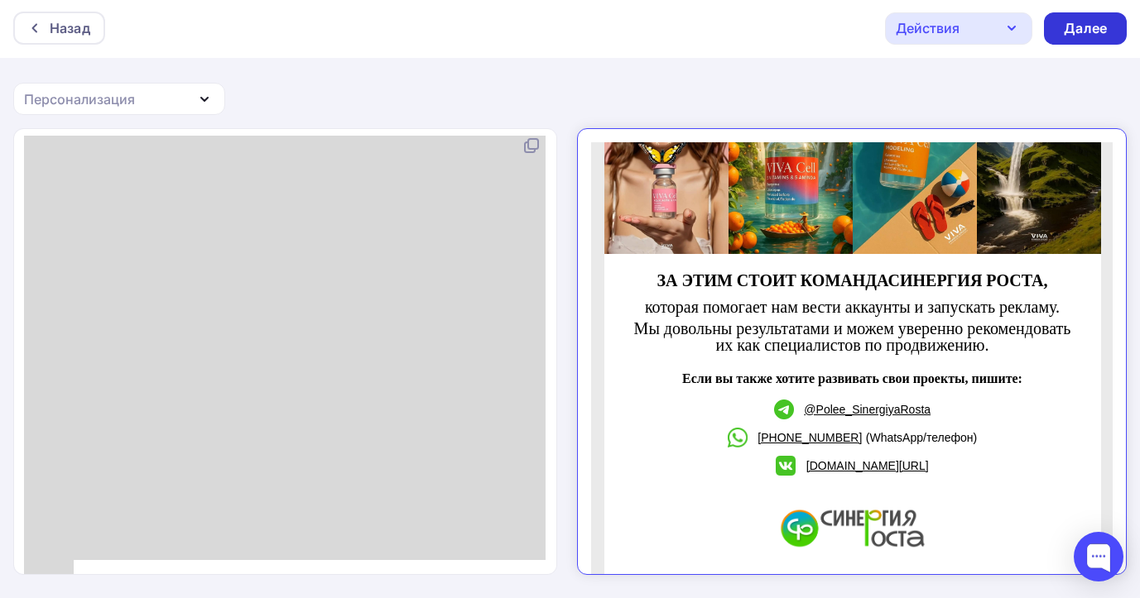
click at [1091, 36] on div "Далее" at bounding box center [1084, 28] width 43 height 19
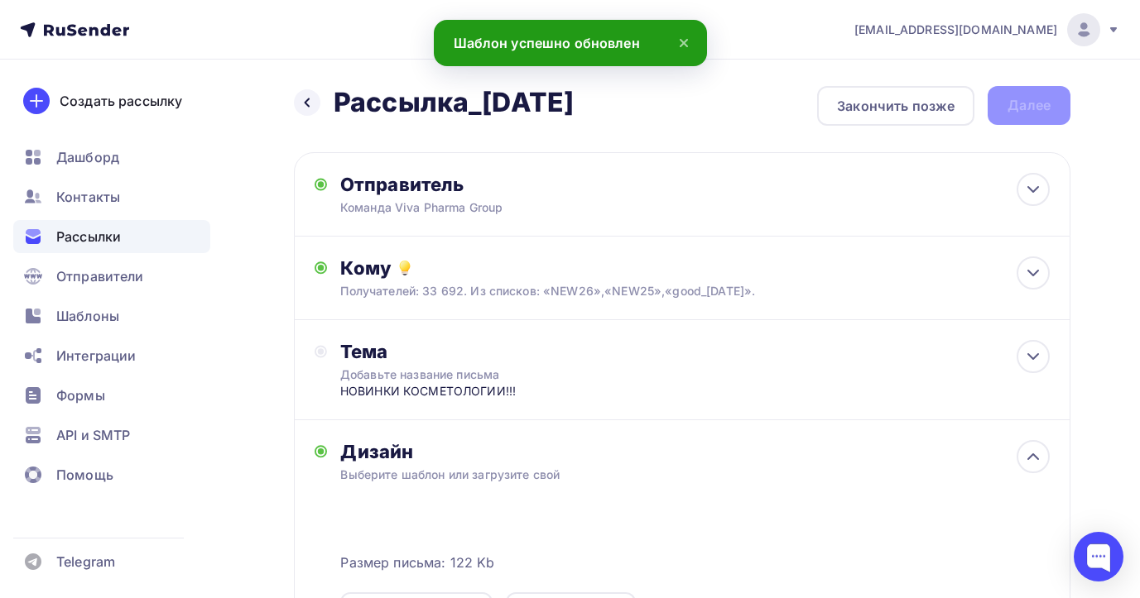
click at [689, 41] on icon at bounding box center [684, 43] width 20 height 20
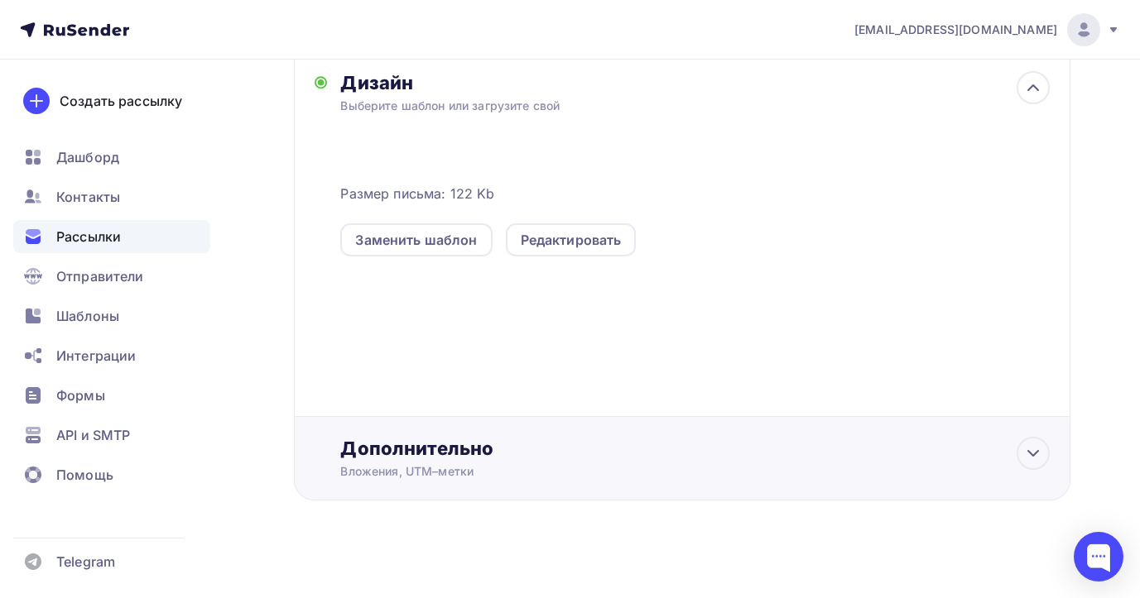
scroll to position [370, 0]
click at [1033, 457] on icon at bounding box center [1033, 453] width 20 height 20
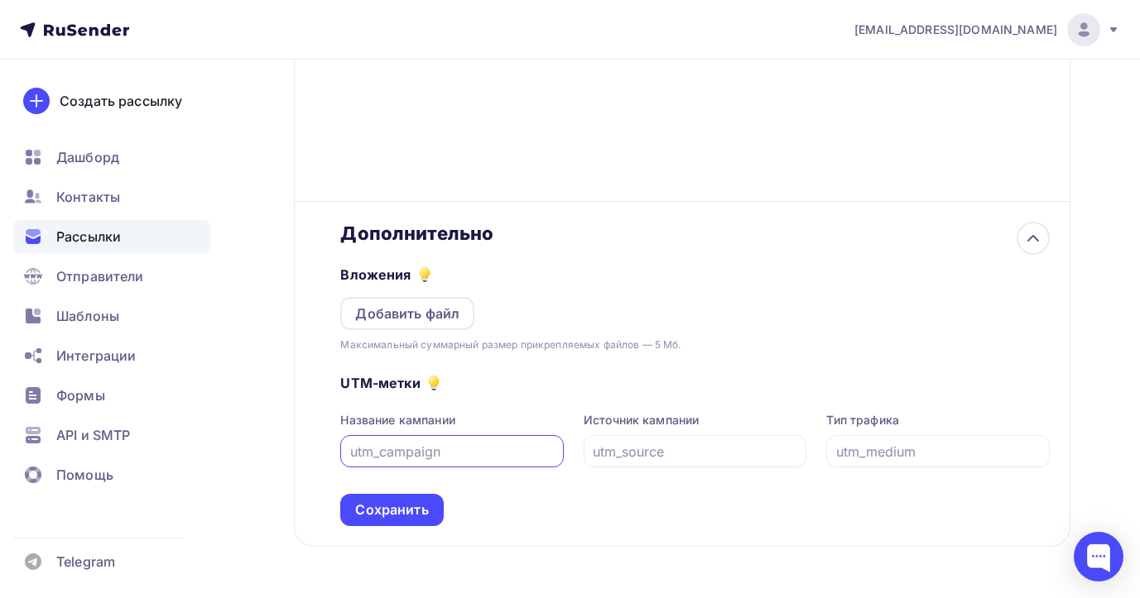
scroll to position [590, 0]
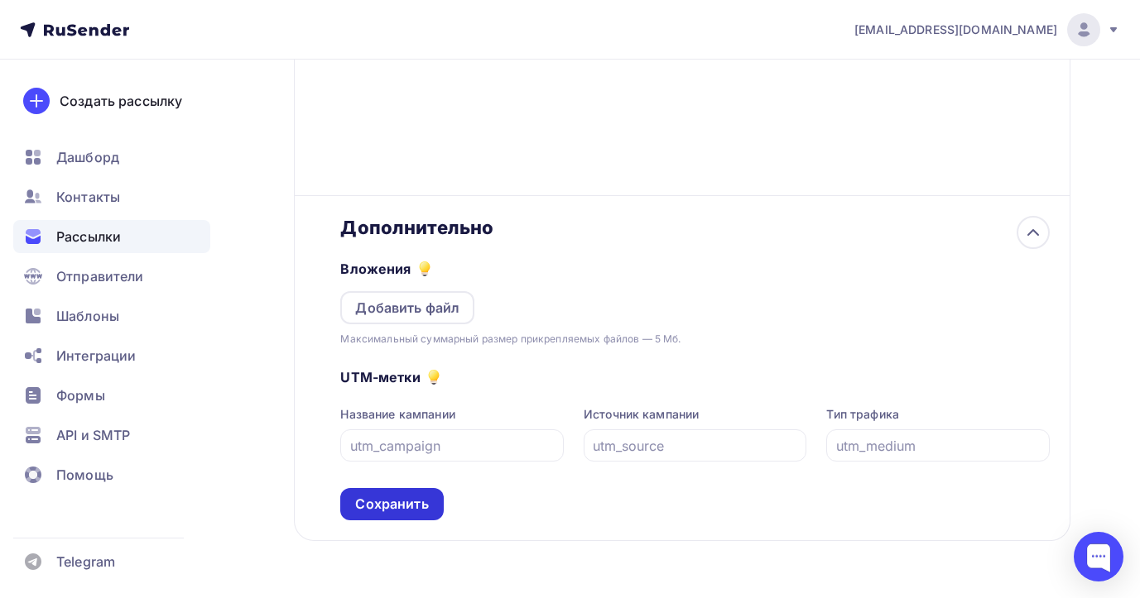
click at [399, 502] on div "Сохранить" at bounding box center [391, 504] width 73 height 19
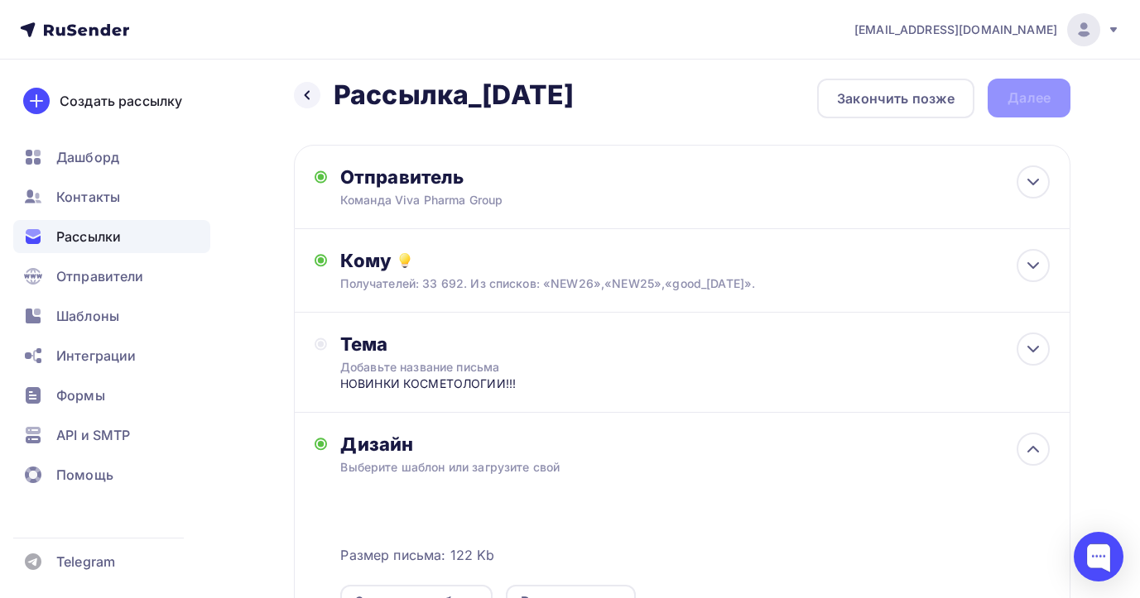
scroll to position [0, 0]
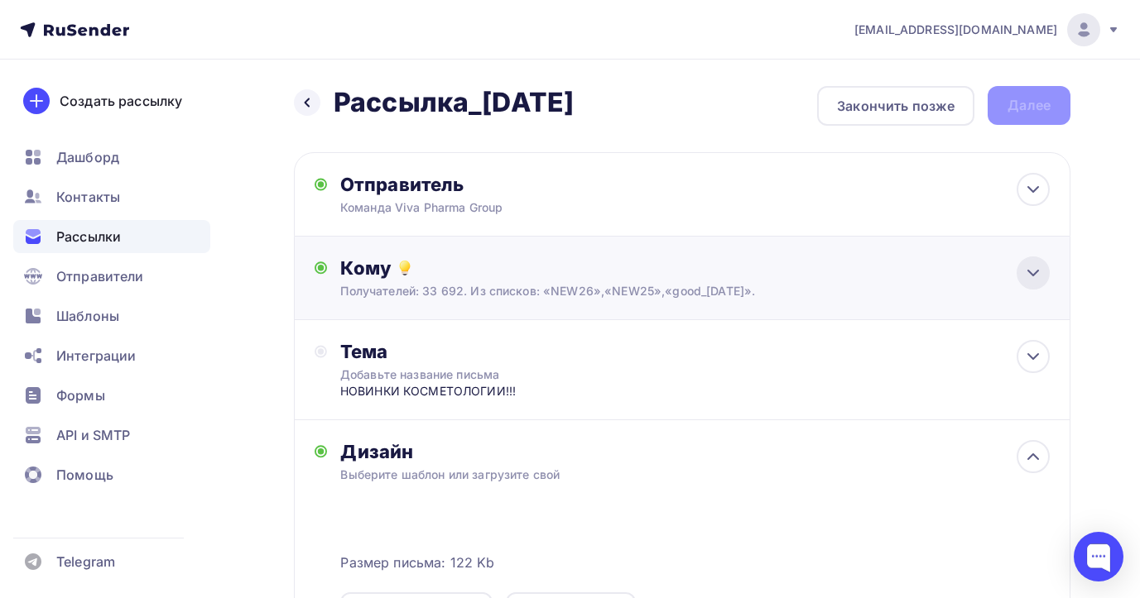
click at [1038, 271] on icon at bounding box center [1033, 273] width 20 height 20
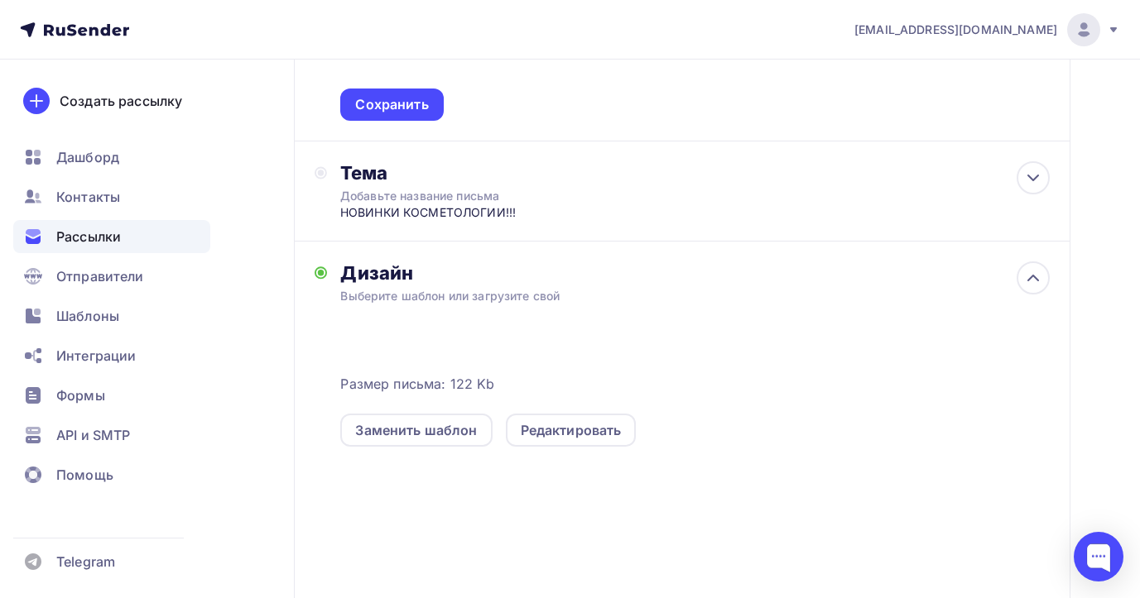
scroll to position [415, 0]
click at [1023, 276] on icon at bounding box center [1033, 277] width 20 height 20
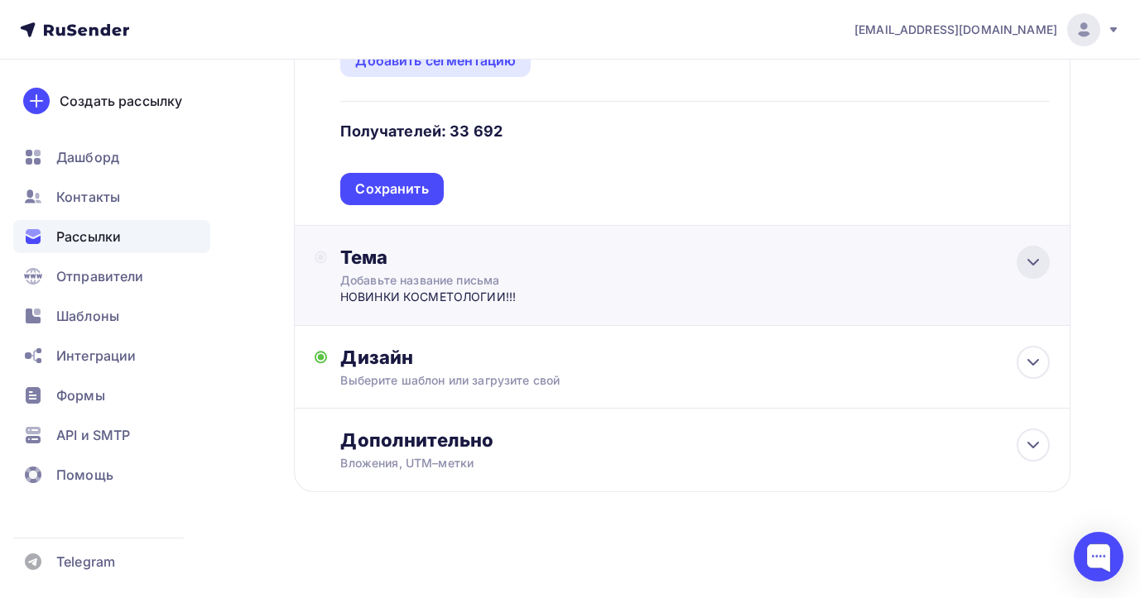
scroll to position [331, 0]
click at [1030, 266] on icon at bounding box center [1033, 262] width 20 height 20
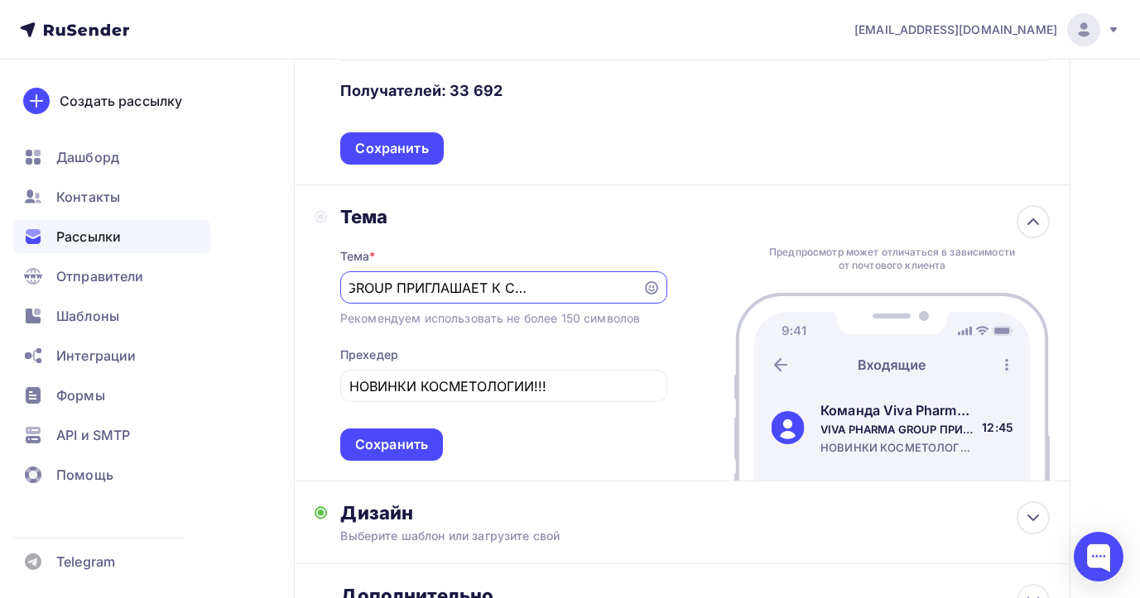
scroll to position [0, 0]
click at [324, 217] on icon at bounding box center [320, 216] width 12 height 13
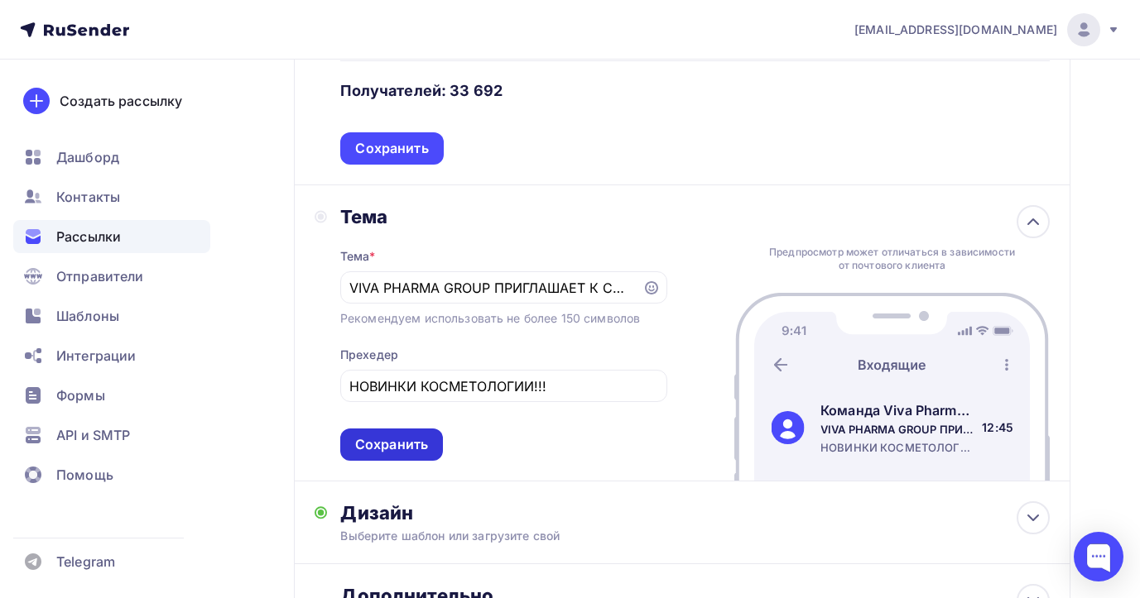
click at [416, 444] on div "Сохранить" at bounding box center [391, 444] width 73 height 19
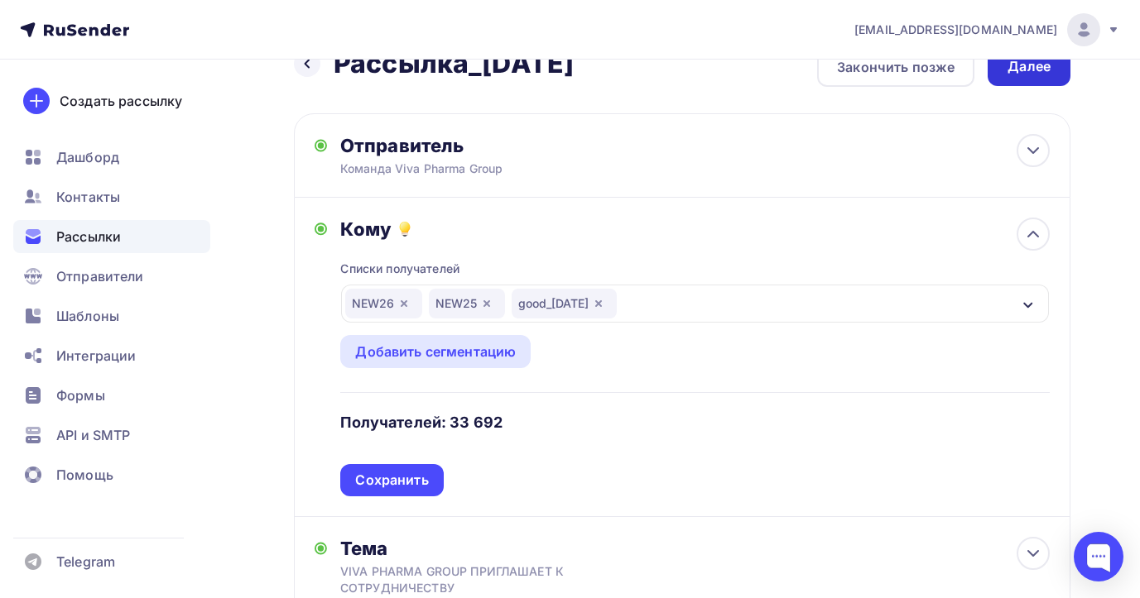
scroll to position [45, 0]
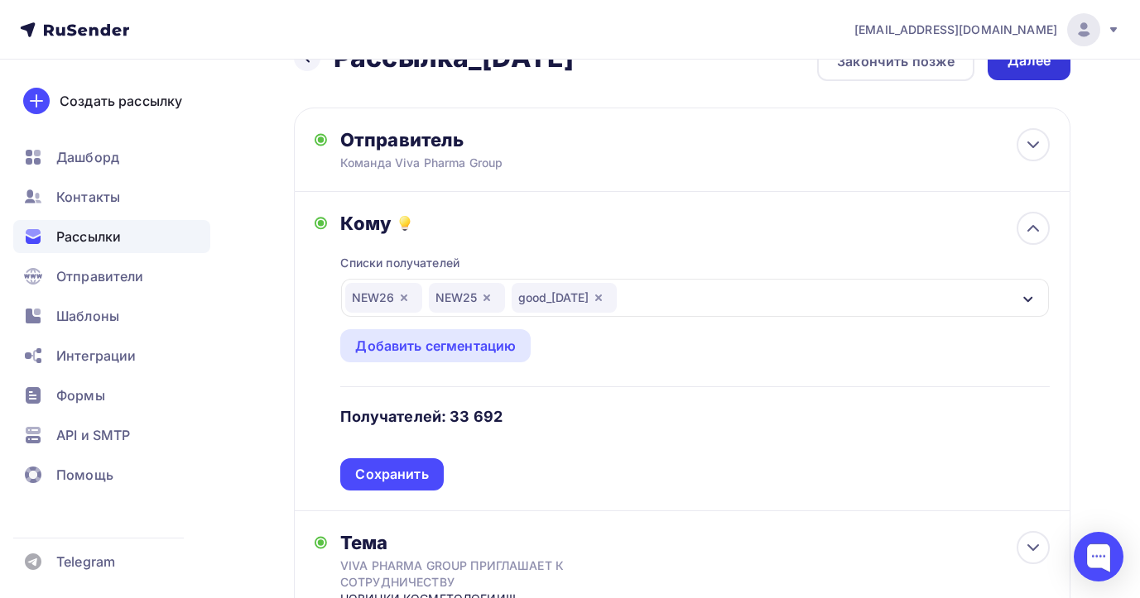
click at [1031, 84] on div "Назад Рассылка_01.10.2025 Рассылка_01.10.2025 Закончить позже Далее Отправитель…" at bounding box center [682, 438] width 776 height 794
click at [1027, 74] on div "Далее" at bounding box center [1028, 60] width 83 height 39
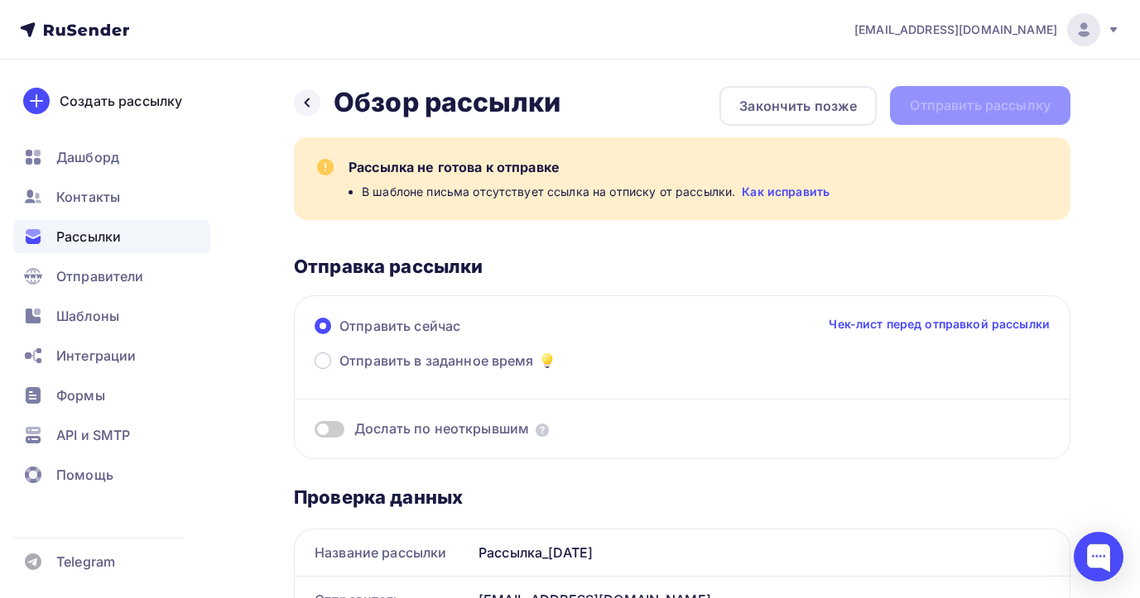
click at [778, 194] on link "Как исправить" at bounding box center [786, 192] width 88 height 17
click at [308, 102] on icon at bounding box center [306, 102] width 13 height 13
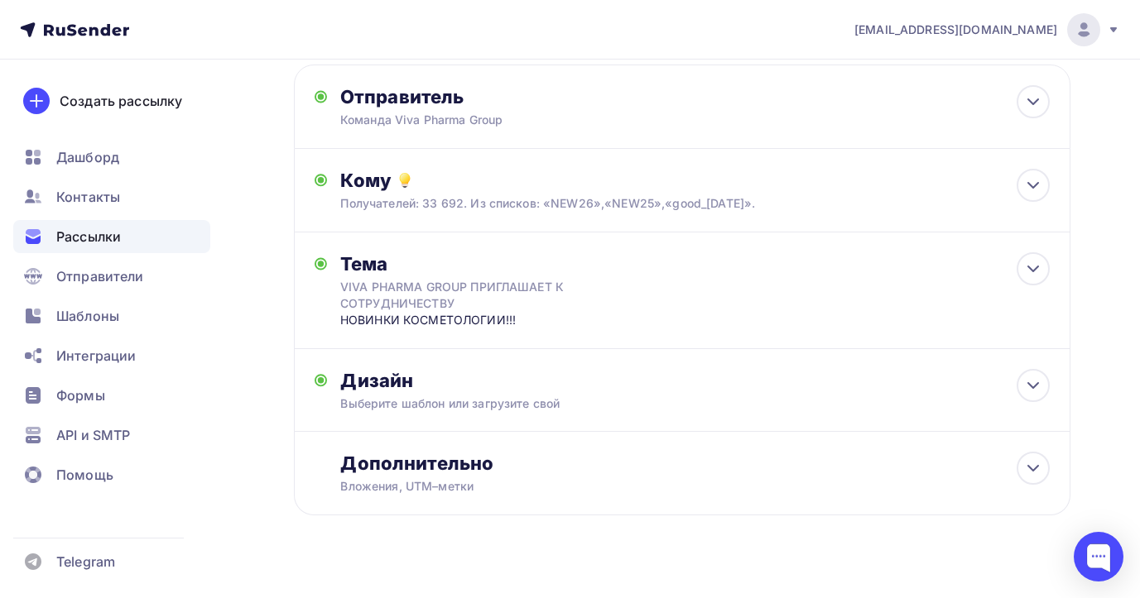
scroll to position [94, 0]
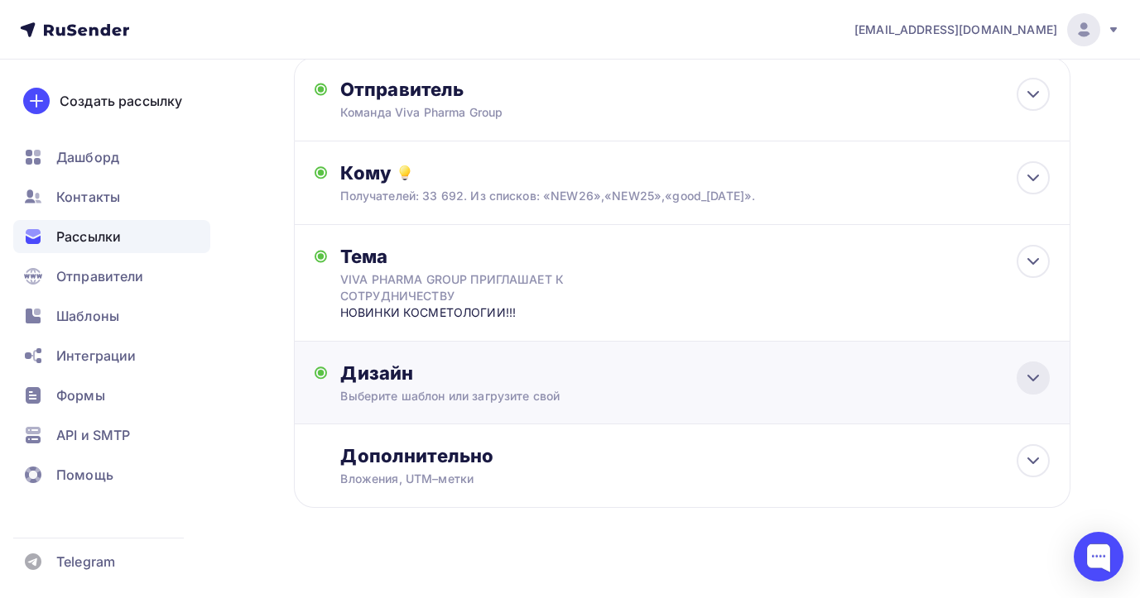
click at [1024, 376] on icon at bounding box center [1033, 378] width 20 height 20
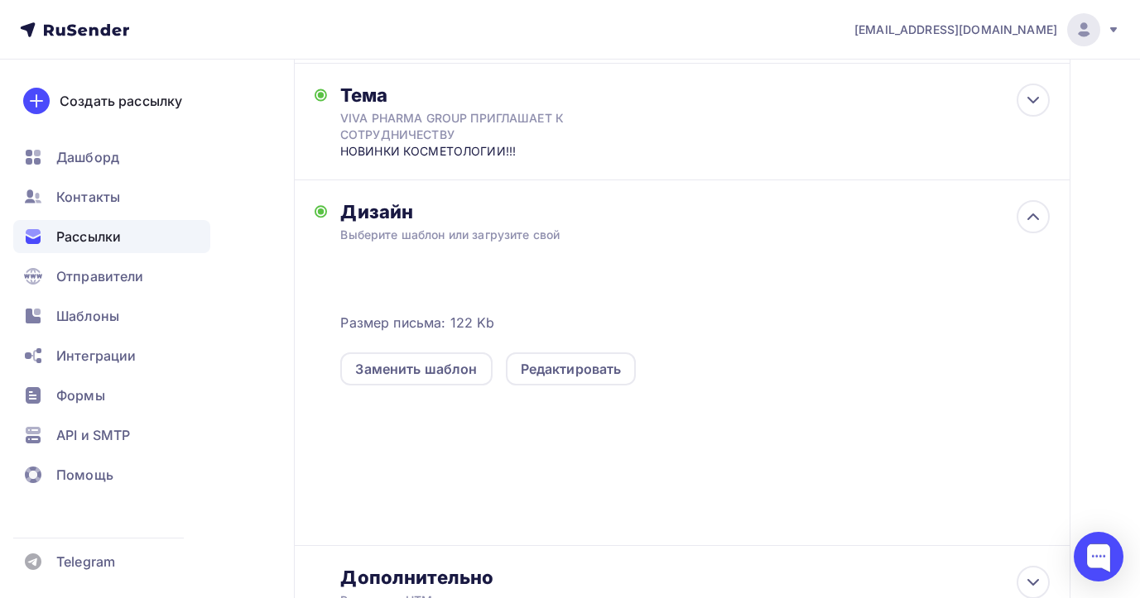
scroll to position [394, 0]
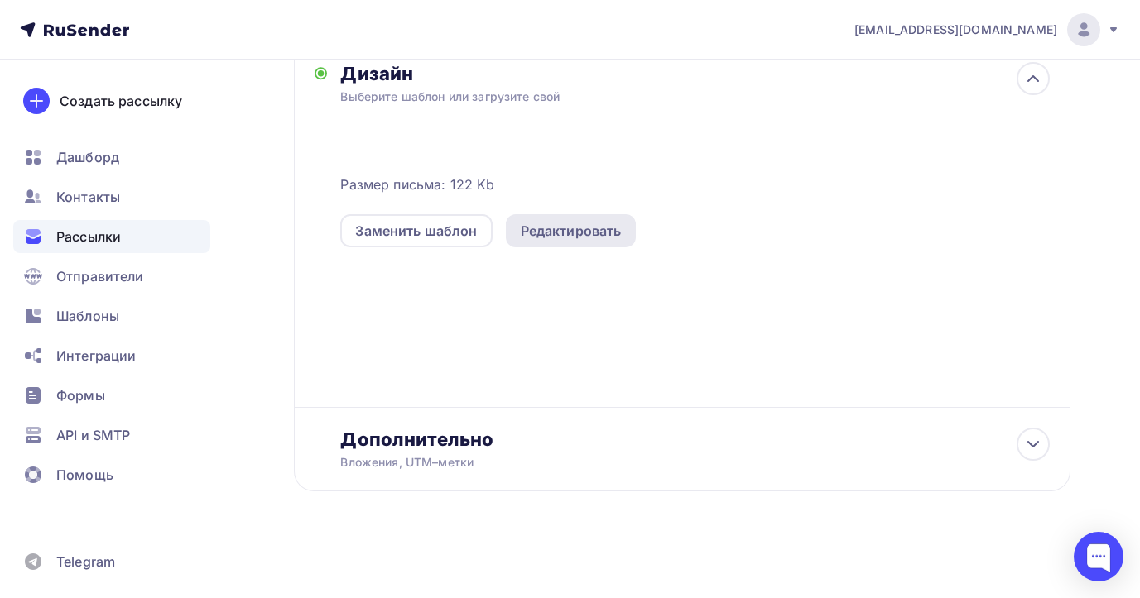
click at [572, 228] on div "Редактировать" at bounding box center [571, 231] width 101 height 20
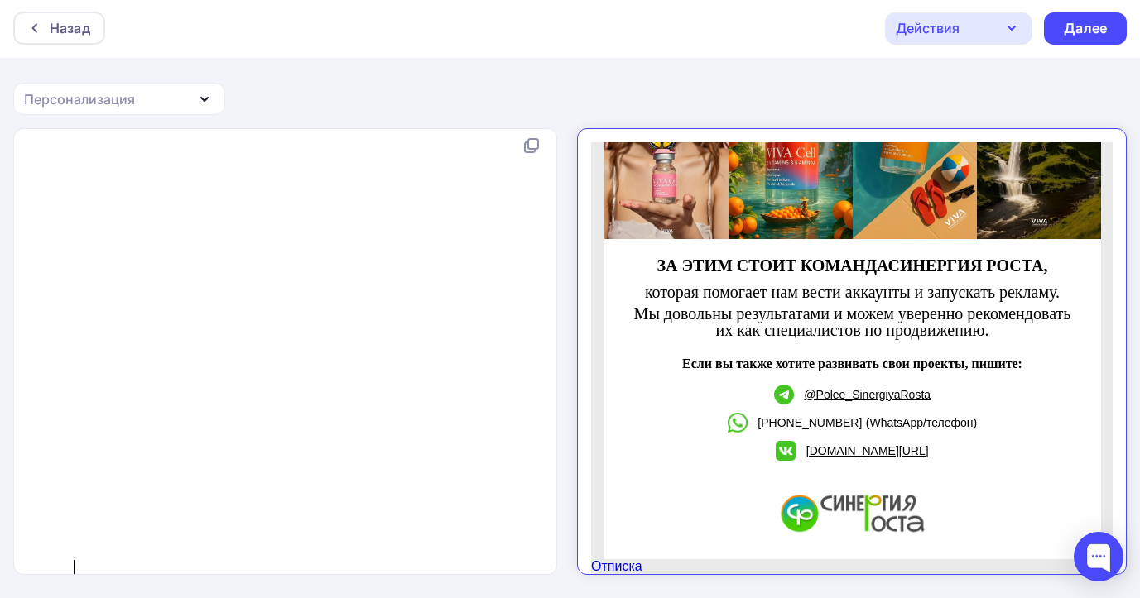
drag, startPoint x: 1100, startPoint y: 162, endPoint x: 1720, endPoint y: 703, distance: 822.4
click at [1096, 26] on div "Далее" at bounding box center [1084, 28] width 43 height 19
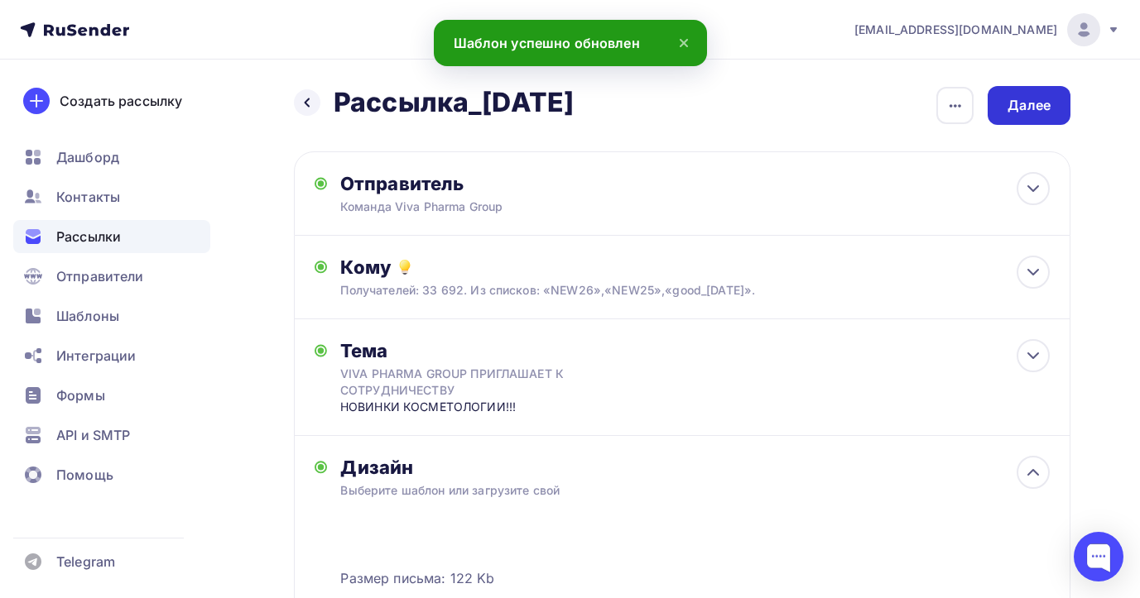
click at [1040, 108] on div "Далее" at bounding box center [1028, 105] width 43 height 19
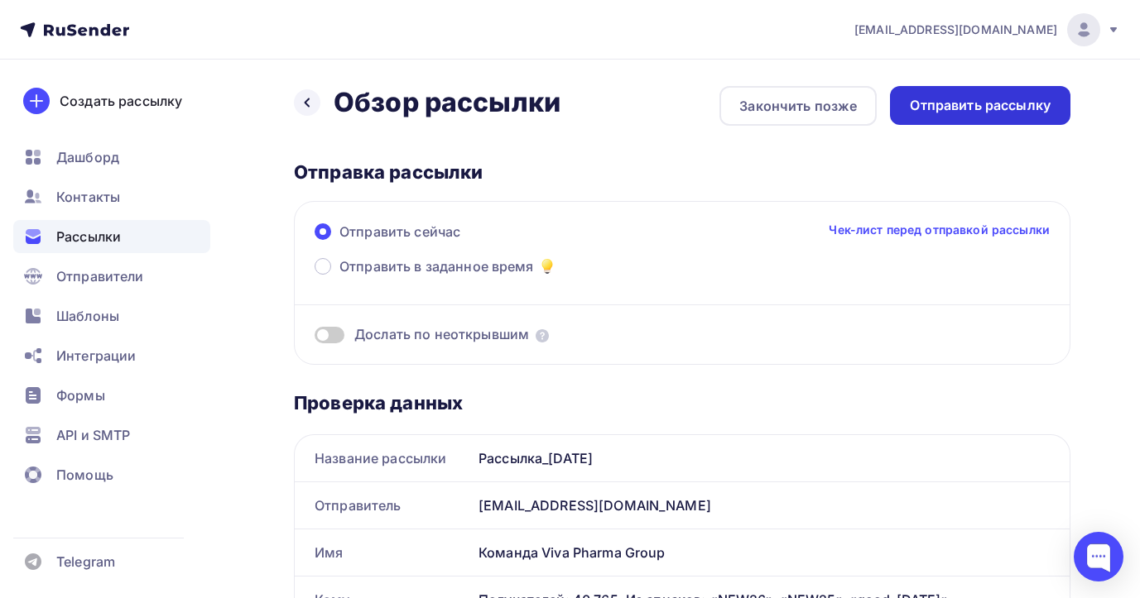
click at [958, 113] on div "Отправить рассылку" at bounding box center [980, 105] width 141 height 19
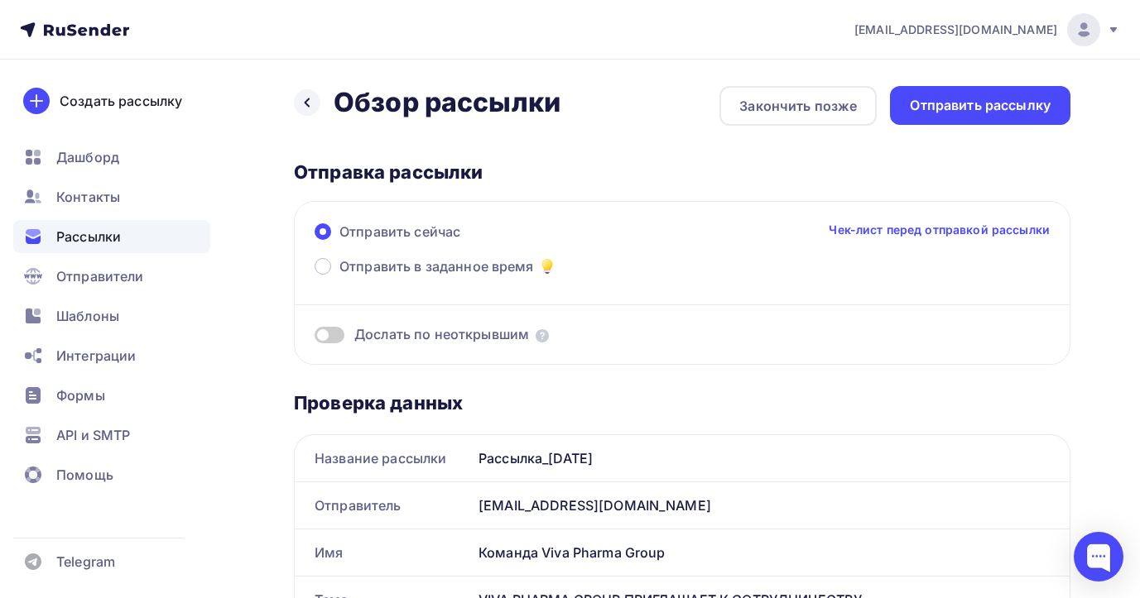
click at [104, 238] on span "Рассылки" at bounding box center [88, 237] width 65 height 20
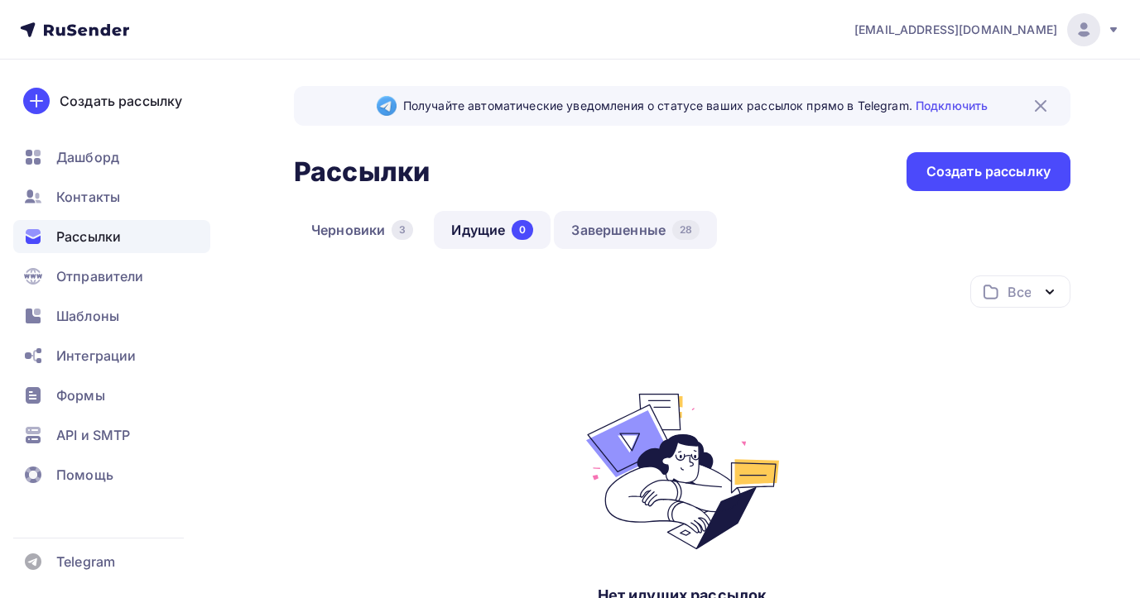
click at [607, 233] on link "Завершенные 28" at bounding box center [635, 230] width 163 height 38
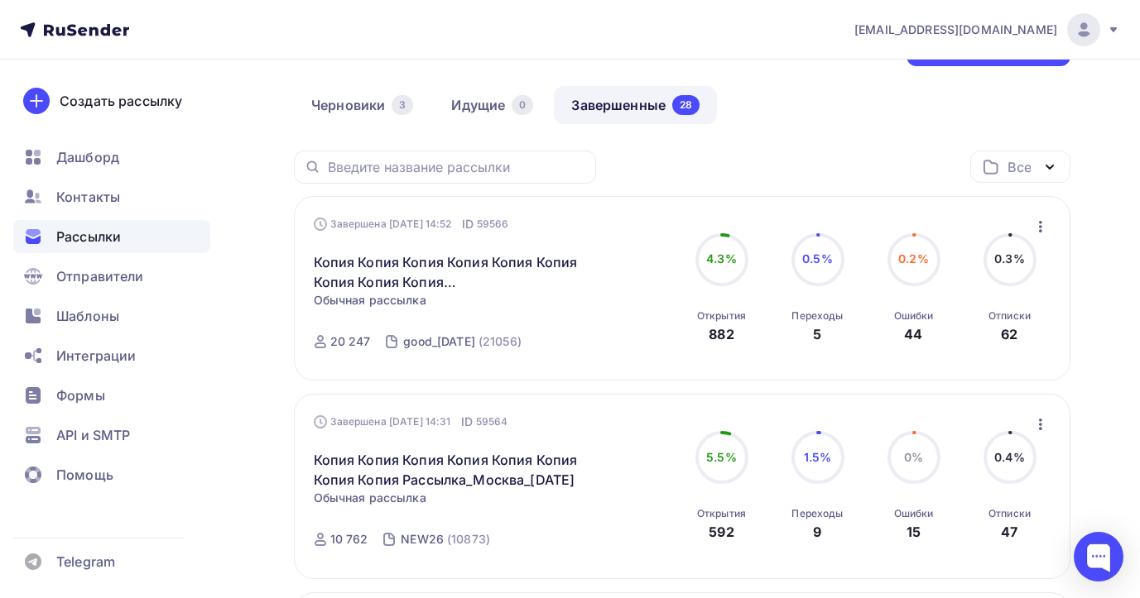
scroll to position [126, 0]
click at [1043, 225] on icon "button" at bounding box center [1040, 226] width 20 height 20
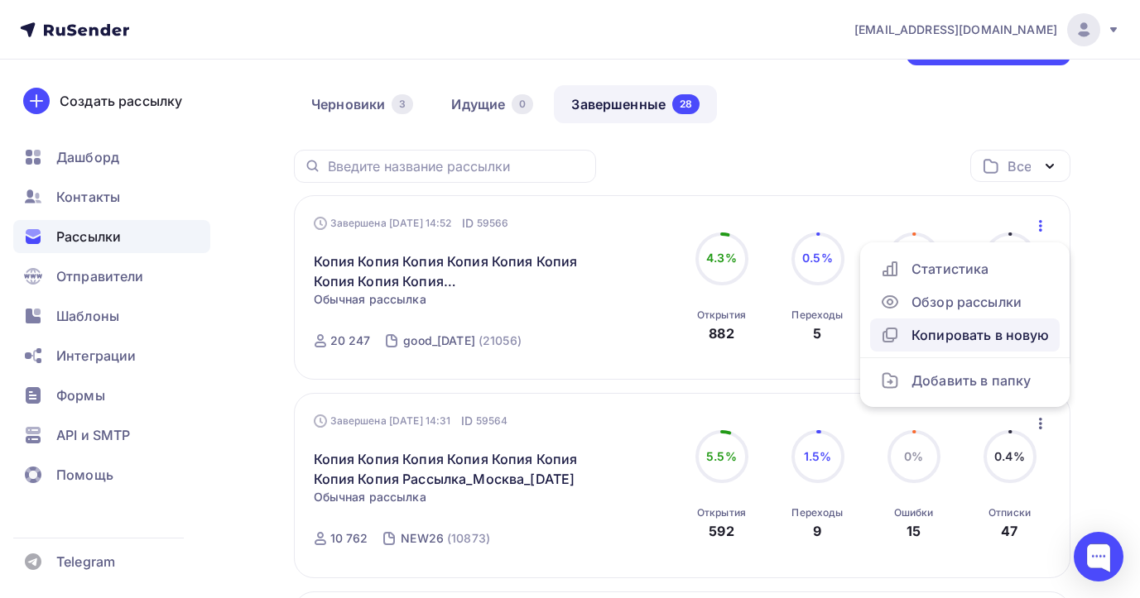
click at [1014, 335] on div "Копировать в новую" at bounding box center [965, 335] width 170 height 20
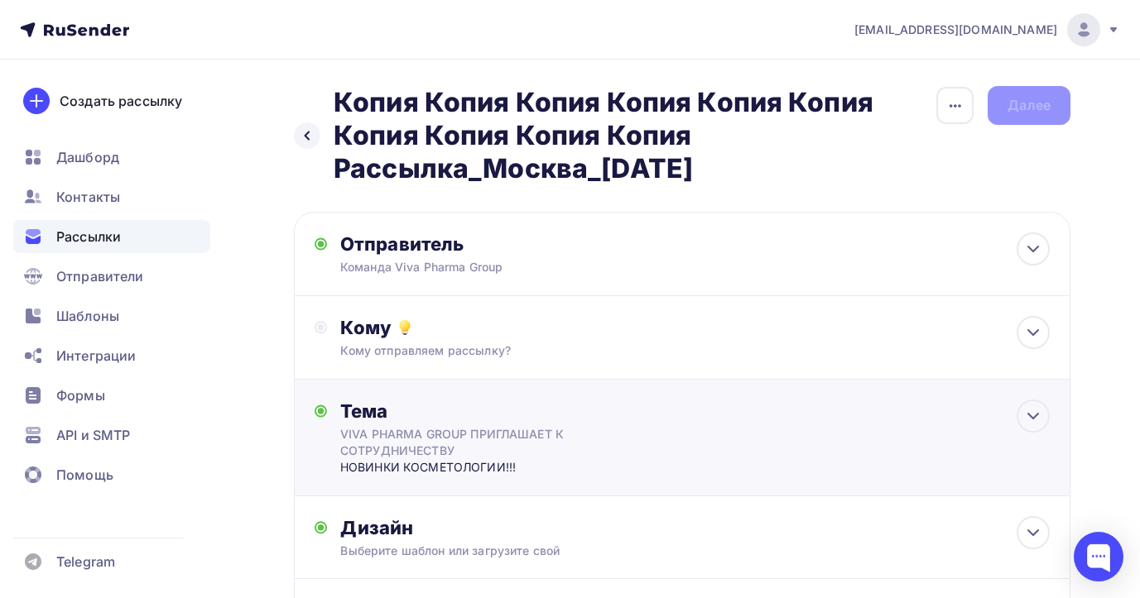
drag, startPoint x: 1032, startPoint y: 419, endPoint x: 564, endPoint y: 453, distance: 468.8
click at [1032, 419] on icon at bounding box center [1033, 416] width 10 height 5
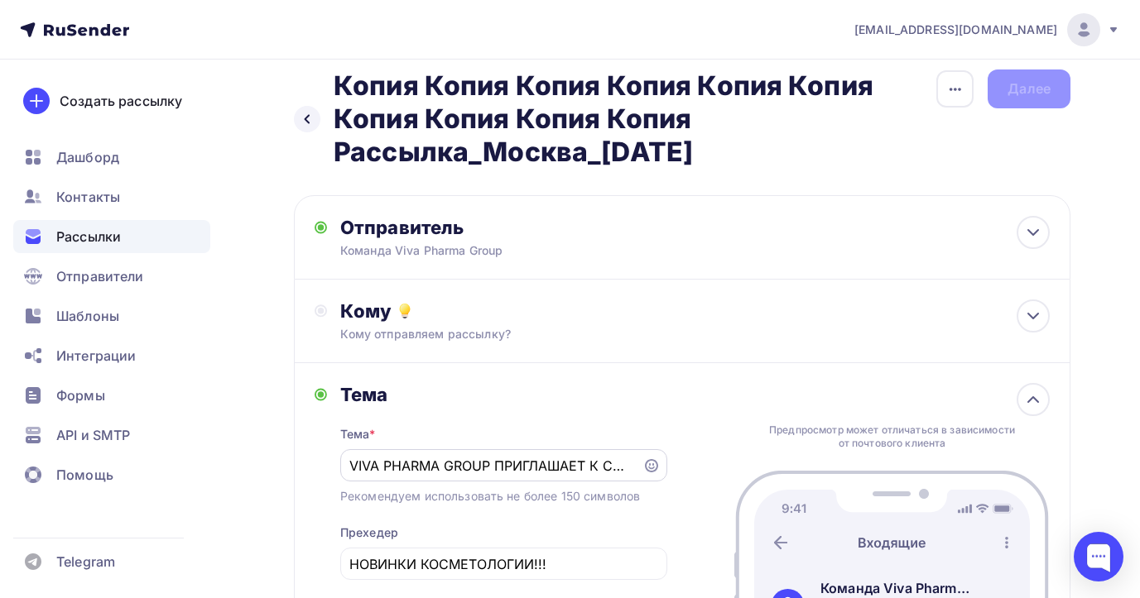
drag, startPoint x: 636, startPoint y: 472, endPoint x: 351, endPoint y: 465, distance: 285.6
click at [351, 465] on div "VIVA PHARMA GROUP ПРИГЛАШАЕТ К СОТРУДНИЧЕСТВУ" at bounding box center [503, 465] width 327 height 32
click at [631, 472] on input "VIVA PHARMA GROUP ПРИГЛАШАЕТ К СОТРУДНИЧЕСТВУ" at bounding box center [490, 466] width 283 height 20
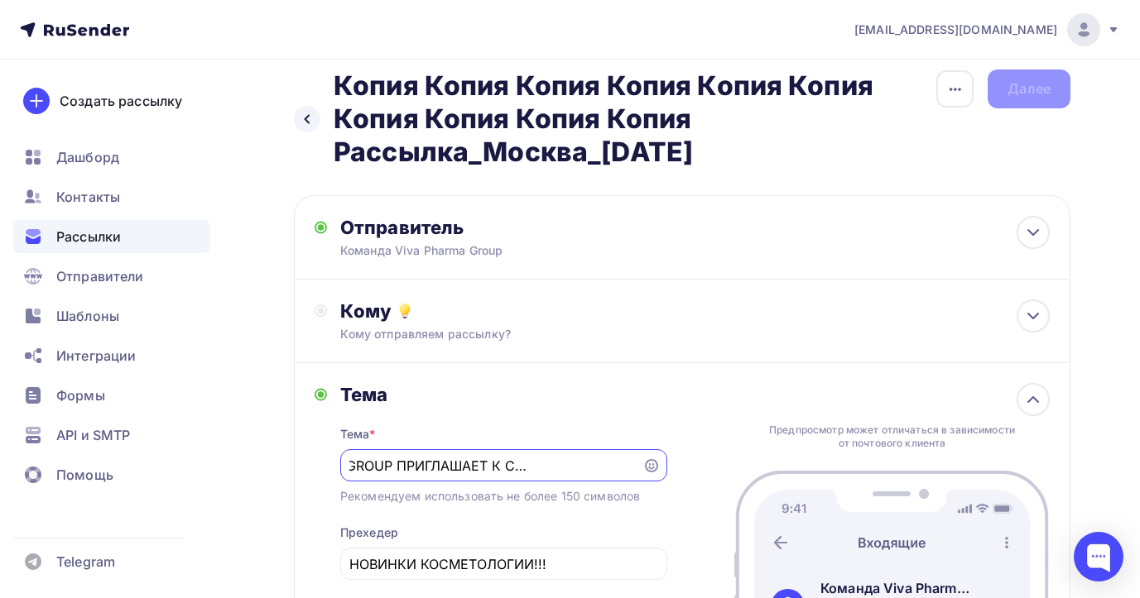
drag, startPoint x: 351, startPoint y: 466, endPoint x: 672, endPoint y: 464, distance: 321.1
click at [672, 465] on div "Тема Тема * VIVA PHARMA GROUP ПРИГЛАШАЕТ К СОТРУДНИЧЕСТВУ Рекомендуем использов…" at bounding box center [682, 511] width 776 height 296
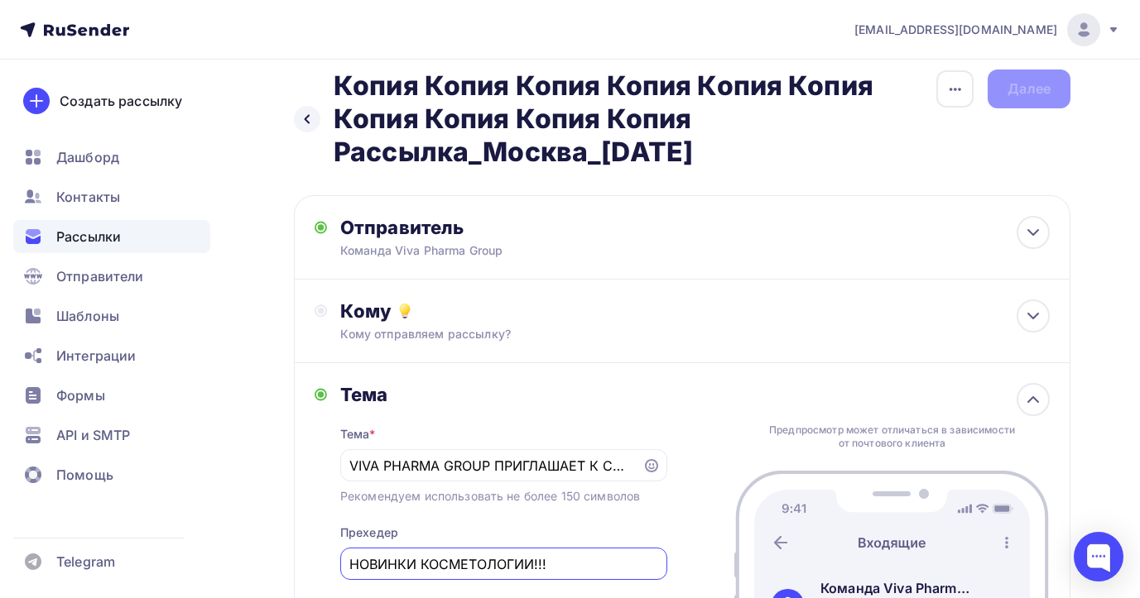
drag, startPoint x: 492, startPoint y: 562, endPoint x: 344, endPoint y: 556, distance: 147.4
click at [345, 557] on div "НОВИНКИ КОСМЕТОЛОГИИ!!!" at bounding box center [503, 564] width 327 height 32
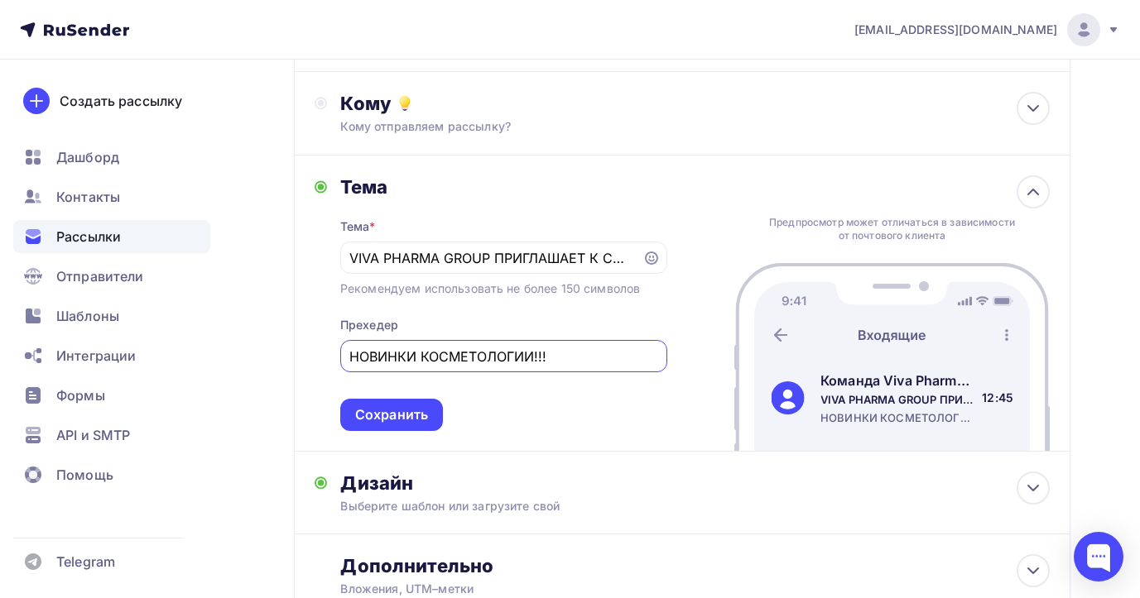
scroll to position [275, 0]
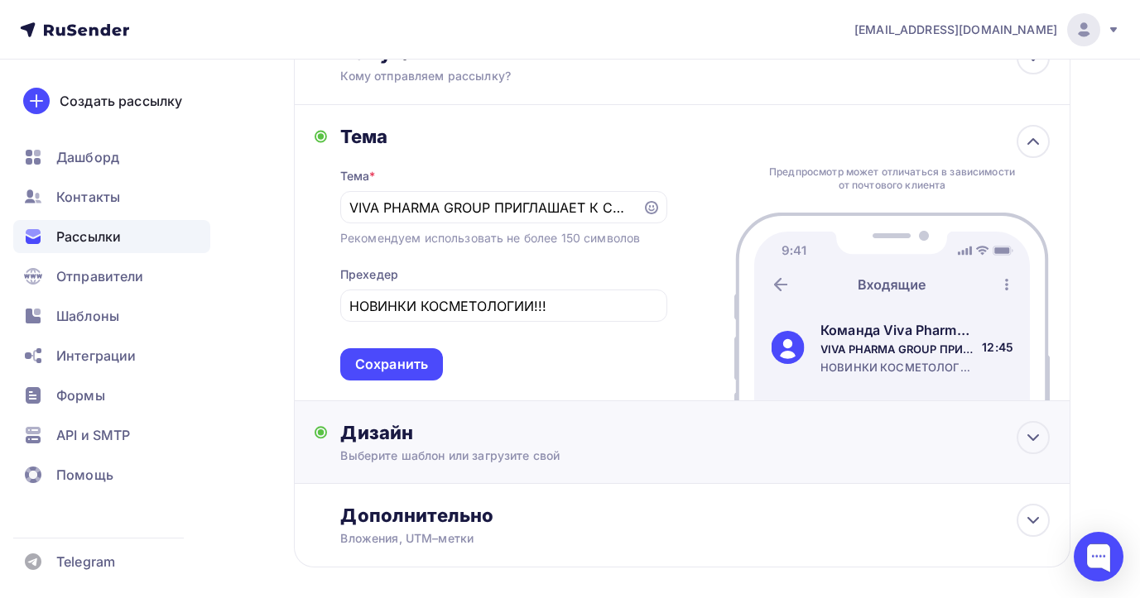
drag, startPoint x: 1025, startPoint y: 446, endPoint x: 929, endPoint y: 446, distance: 96.0
click at [1027, 446] on icon at bounding box center [1033, 438] width 20 height 20
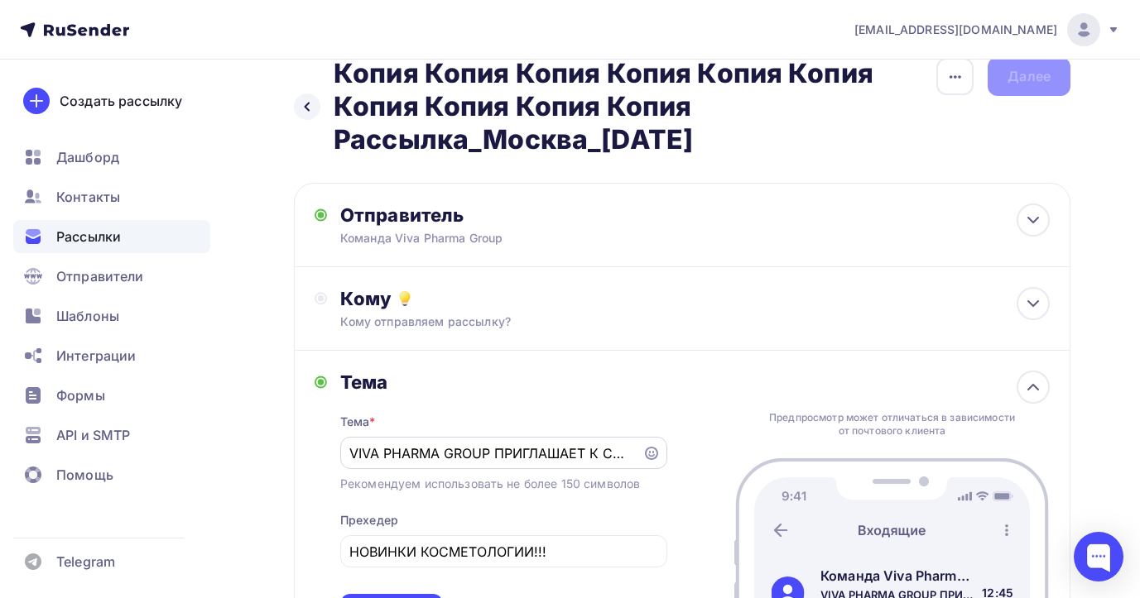
scroll to position [0, 0]
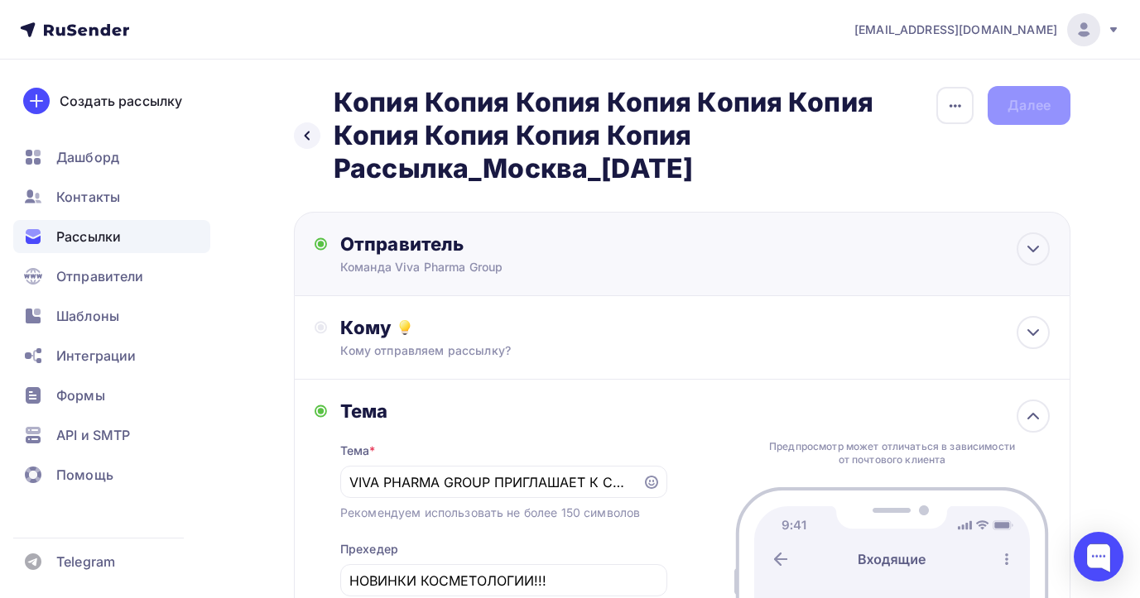
click at [510, 266] on div "Команда Viva Pharma Group" at bounding box center [501, 267] width 323 height 17
type input "Команда Viva Pharma Group"
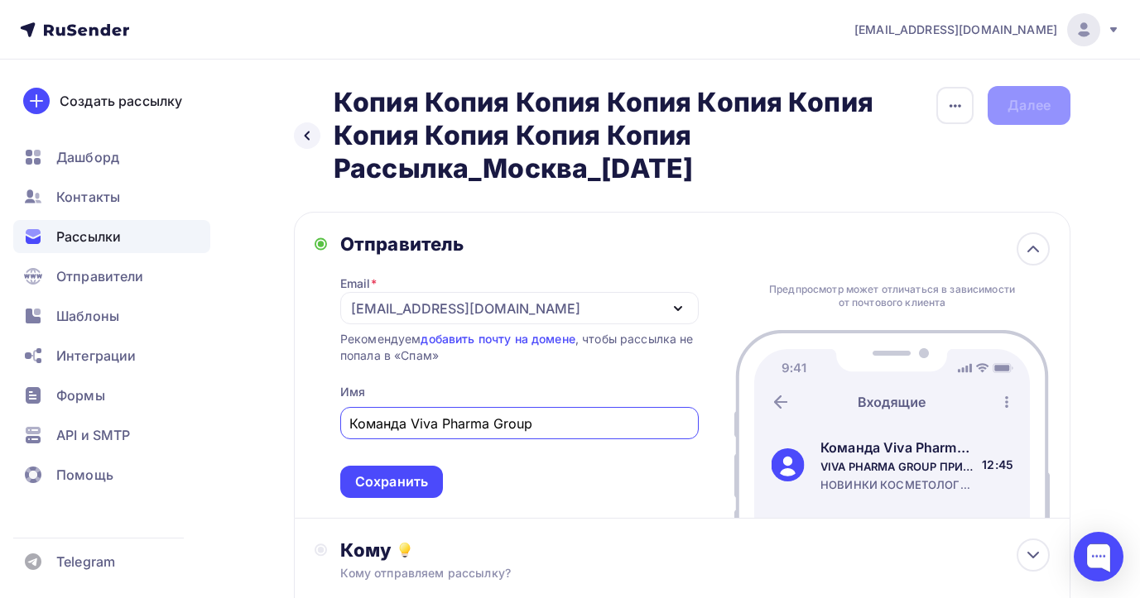
drag, startPoint x: 537, startPoint y: 423, endPoint x: 340, endPoint y: 420, distance: 197.0
click at [342, 423] on div "Команда Viva Pharma Group" at bounding box center [519, 423] width 358 height 32
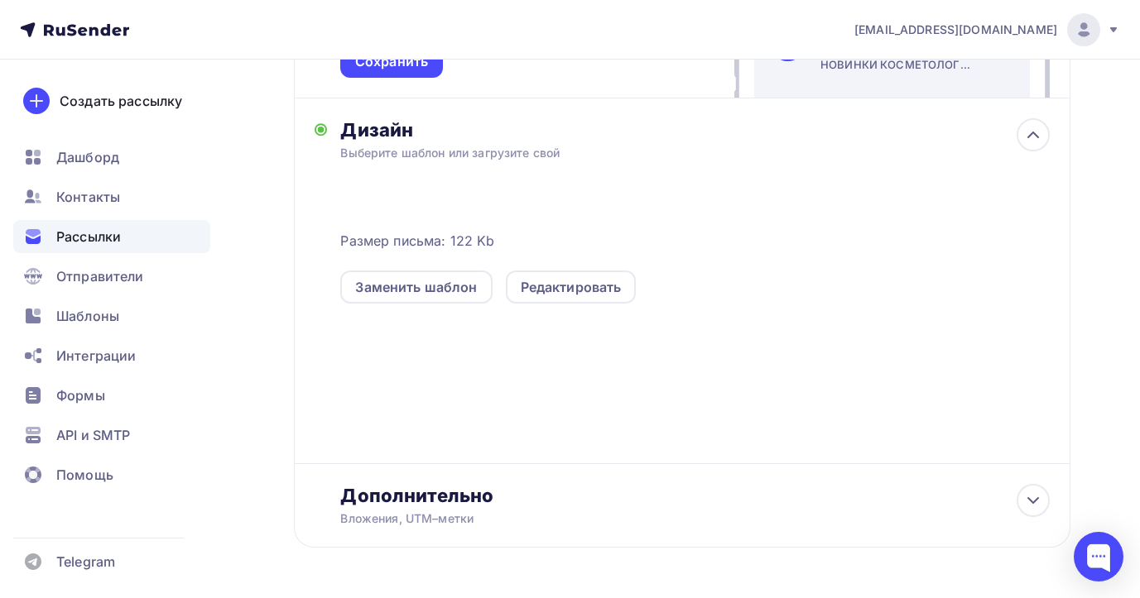
scroll to position [857, 0]
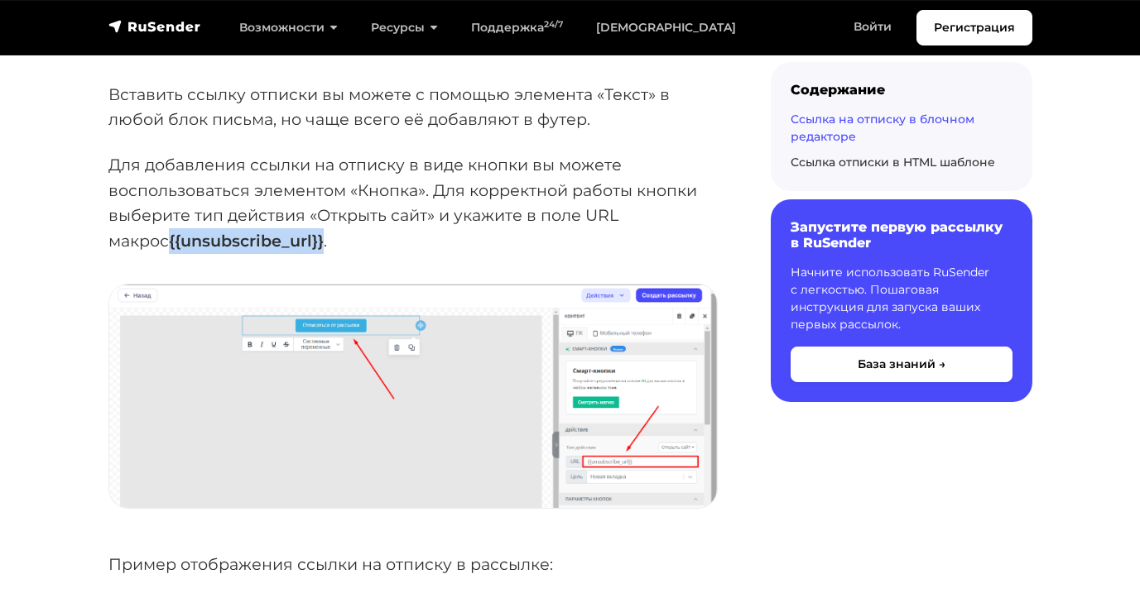
scroll to position [1938, 0]
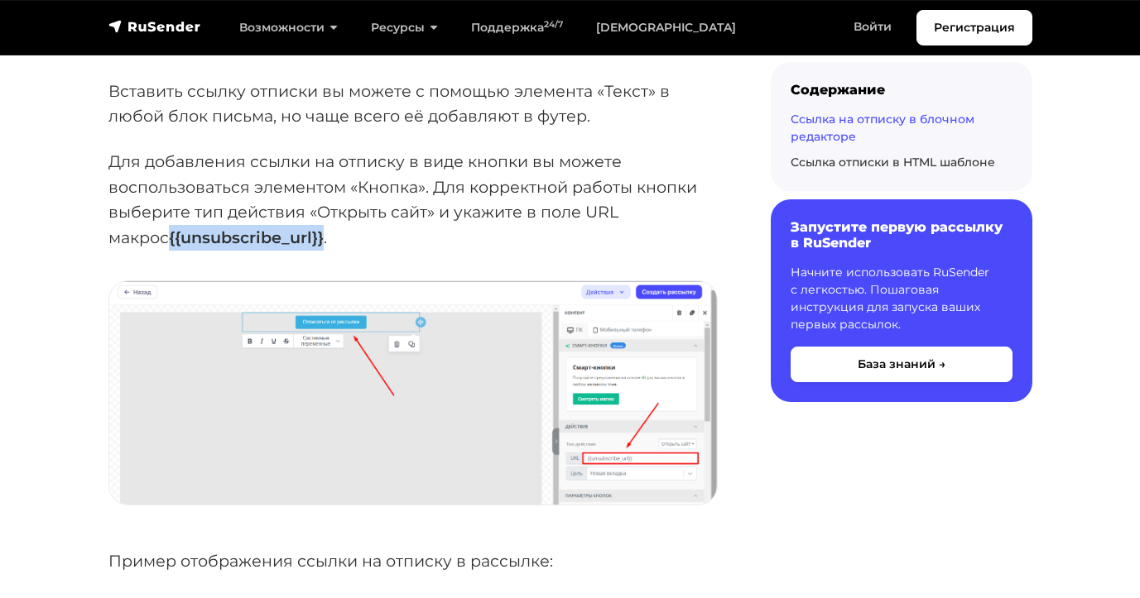
drag, startPoint x: 110, startPoint y: 246, endPoint x: 260, endPoint y: 242, distance: 149.8
click at [261, 242] on strong "{{unsubscribe_url}}" at bounding box center [246, 238] width 155 height 20
copy strong "{{unsubscribe_url}}"
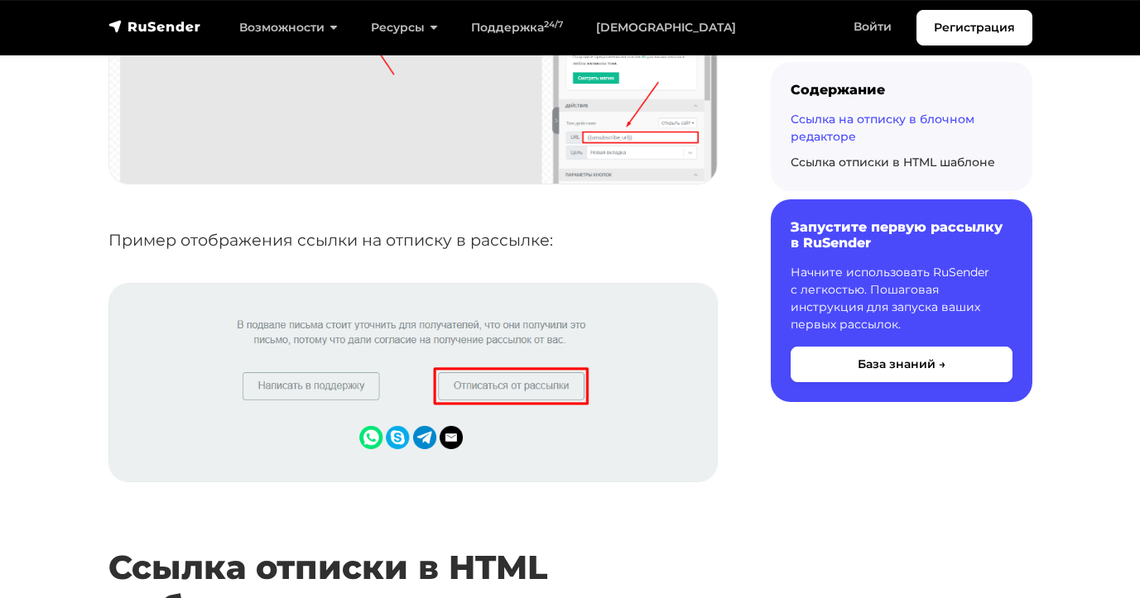
scroll to position [2260, 0]
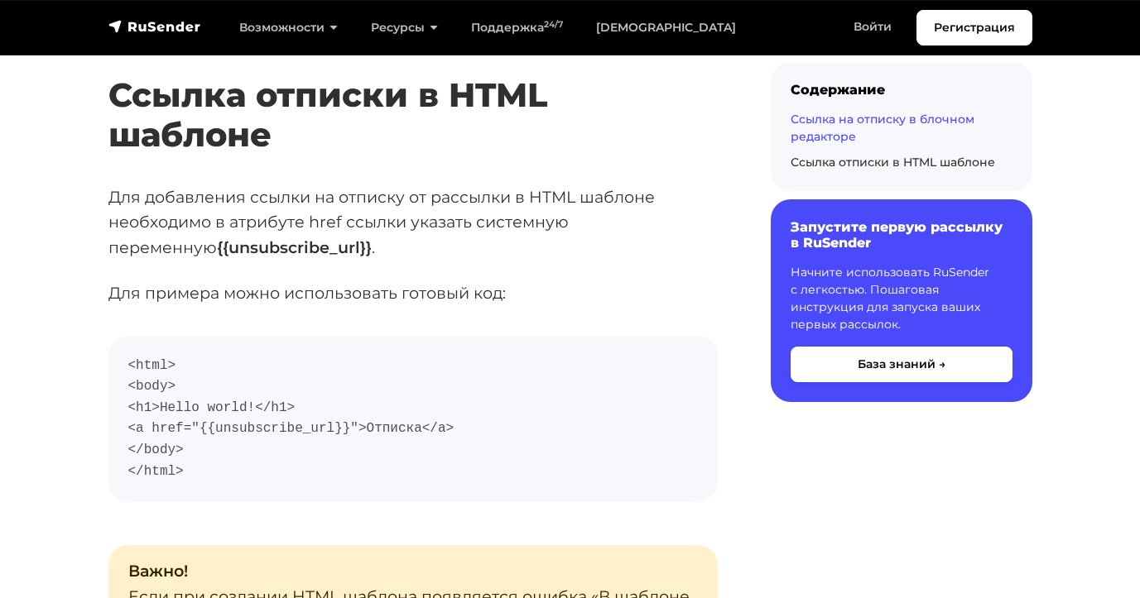
click at [534, 367] on code "<html> <body> <h1>Hello world!</h1> <a href="{{unsubscribe_url}}">Отписка</a> <…" at bounding box center [412, 419] width 569 height 127
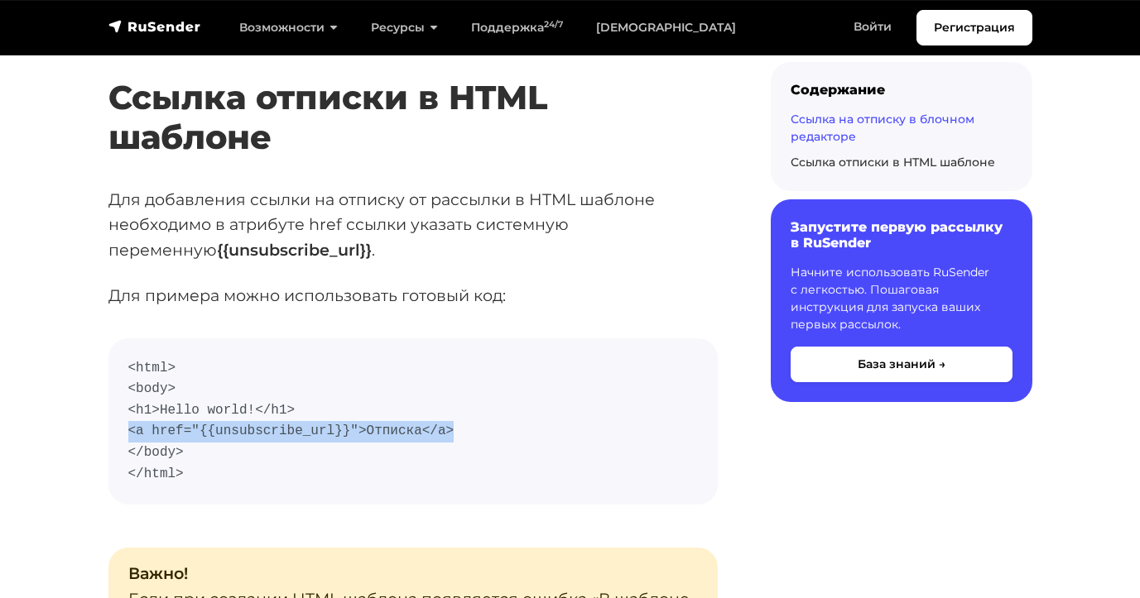
drag, startPoint x: 129, startPoint y: 434, endPoint x: 429, endPoint y: 437, distance: 299.6
click at [452, 435] on code "<html> <body> <h1>Hello world!</h1> <a href="{{unsubscribe_url}}">Отписка</a> <…" at bounding box center [412, 421] width 569 height 127
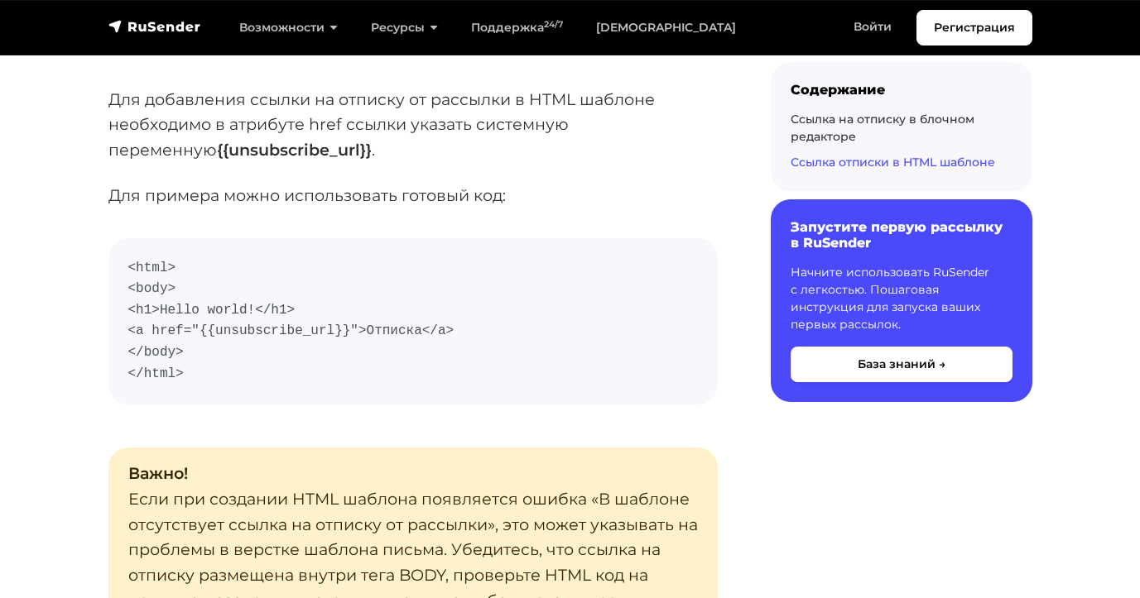
scroll to position [2804, 0]
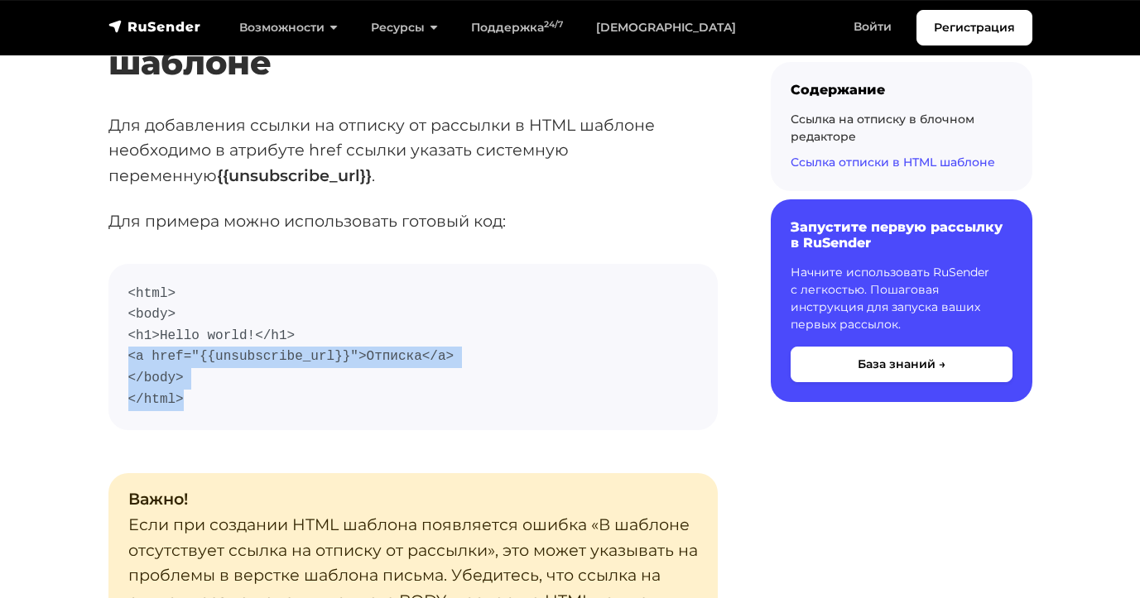
drag, startPoint x: 127, startPoint y: 356, endPoint x: 338, endPoint y: 396, distance: 214.7
click at [338, 396] on pre "<html> <body> <h1>Hello world!</h1> <a href="{{unsubscribe_url}}">Отписка</a> <…" at bounding box center [412, 347] width 609 height 167
copy code "<a href="{{unsubscribe_url}}">Отписка</a> </body> </html>"
